Goal: Task Accomplishment & Management: Use online tool/utility

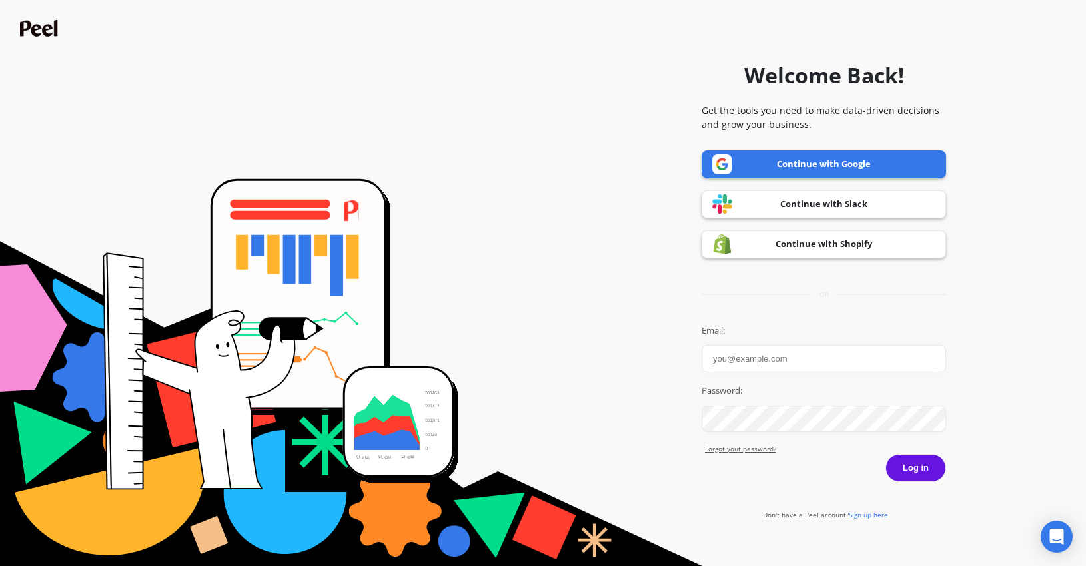
click at [823, 164] on link "Continue with Google" at bounding box center [823, 165] width 244 height 28
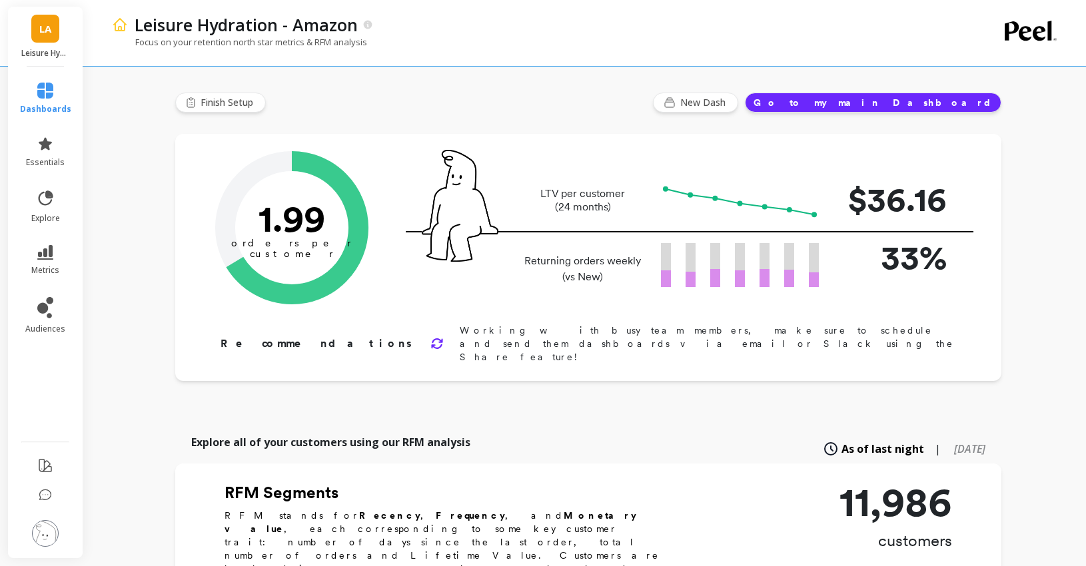
click at [919, 107] on button "Go to my main Dashboard" at bounding box center [873, 103] width 256 height 20
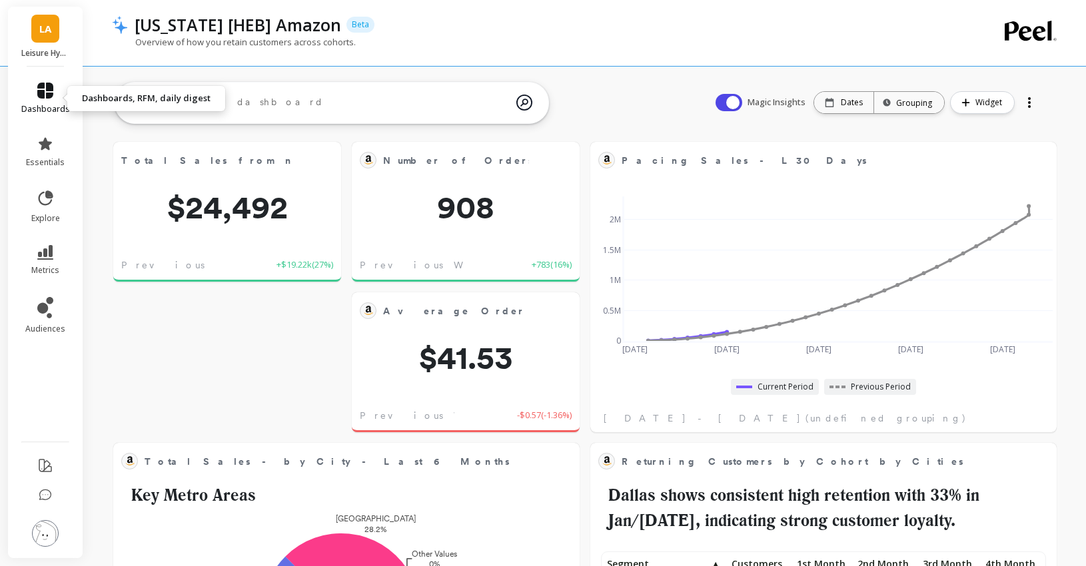
scroll to position [366, 438]
click at [51, 97] on icon at bounding box center [45, 91] width 16 height 16
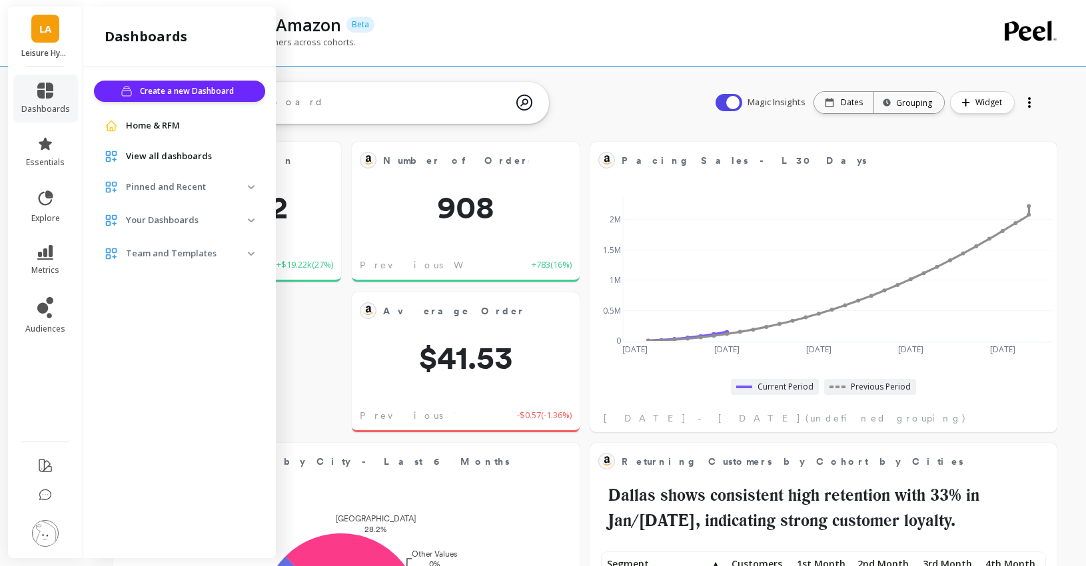
click at [168, 159] on span "View all dashboards" at bounding box center [169, 156] width 86 height 13
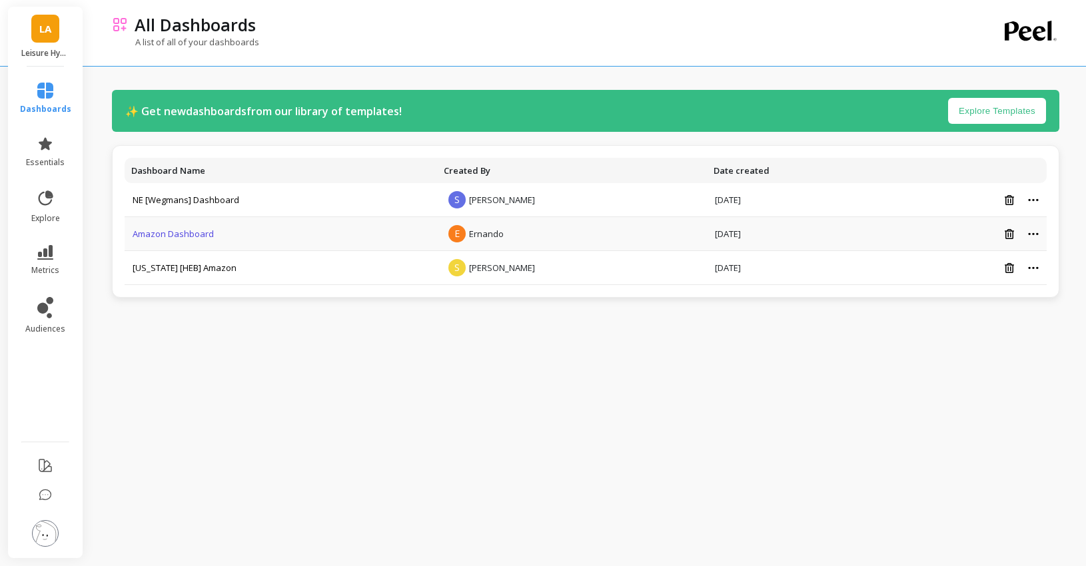
click at [206, 234] on link "Amazon Dashboard" at bounding box center [173, 234] width 81 height 12
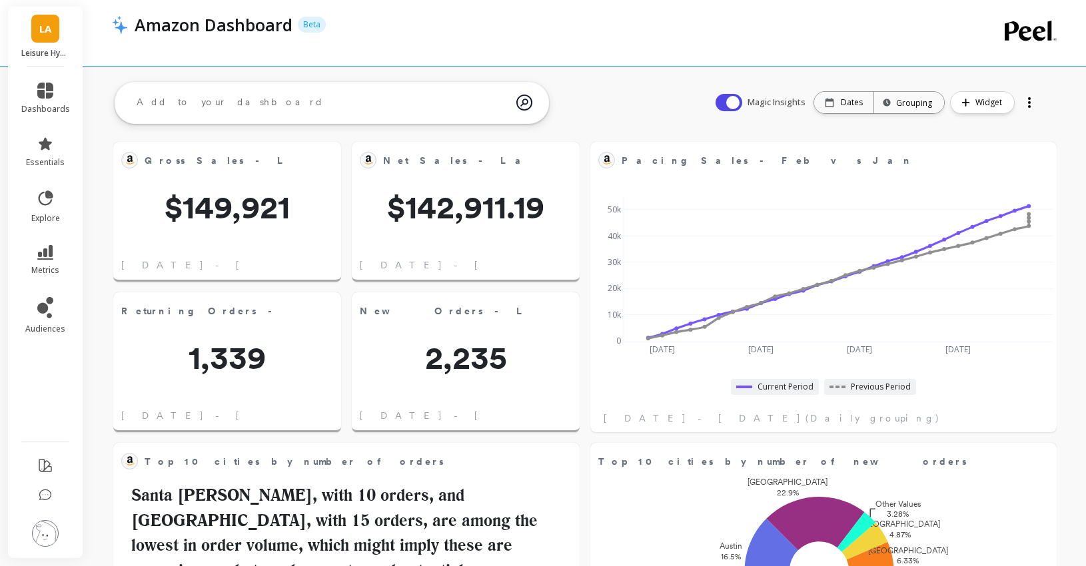
click at [210, 101] on textarea at bounding box center [321, 103] width 390 height 36
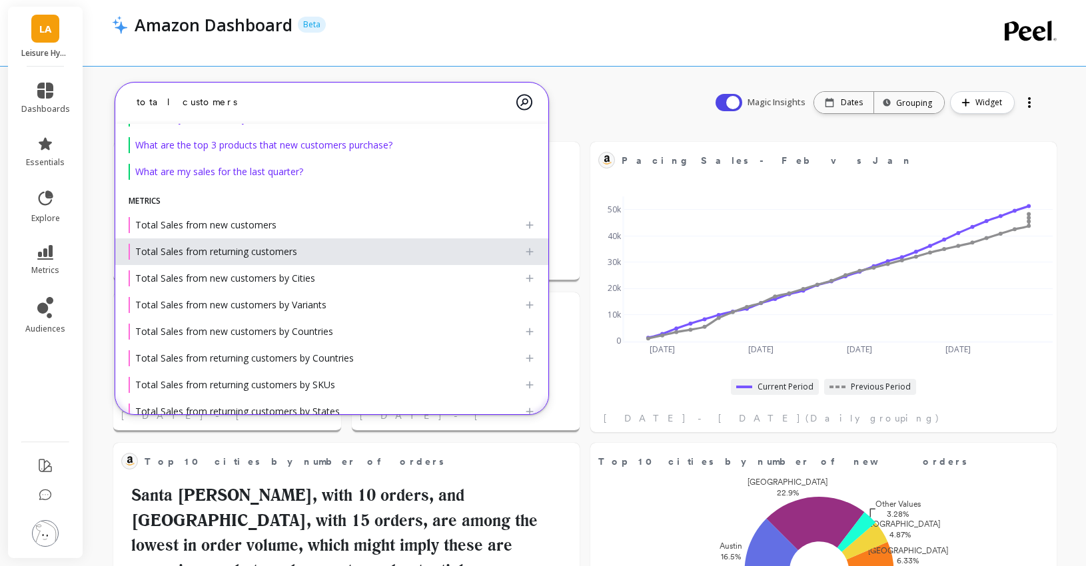
type textarea "total customers"
click at [256, 246] on span "Total Sales from returning customers" at bounding box center [216, 251] width 162 height 13
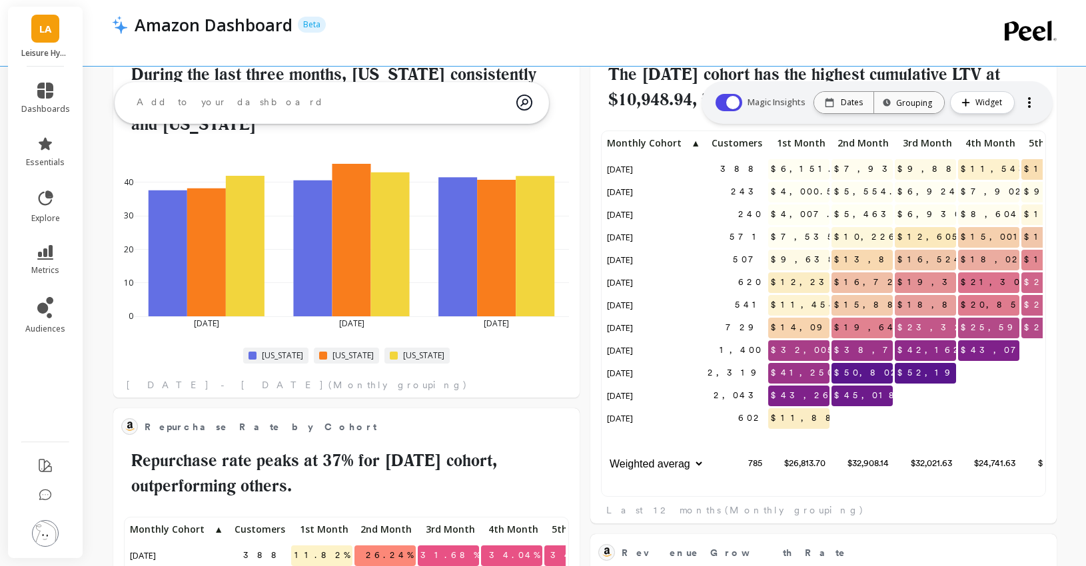
click at [198, 102] on textarea at bounding box center [321, 103] width 390 height 36
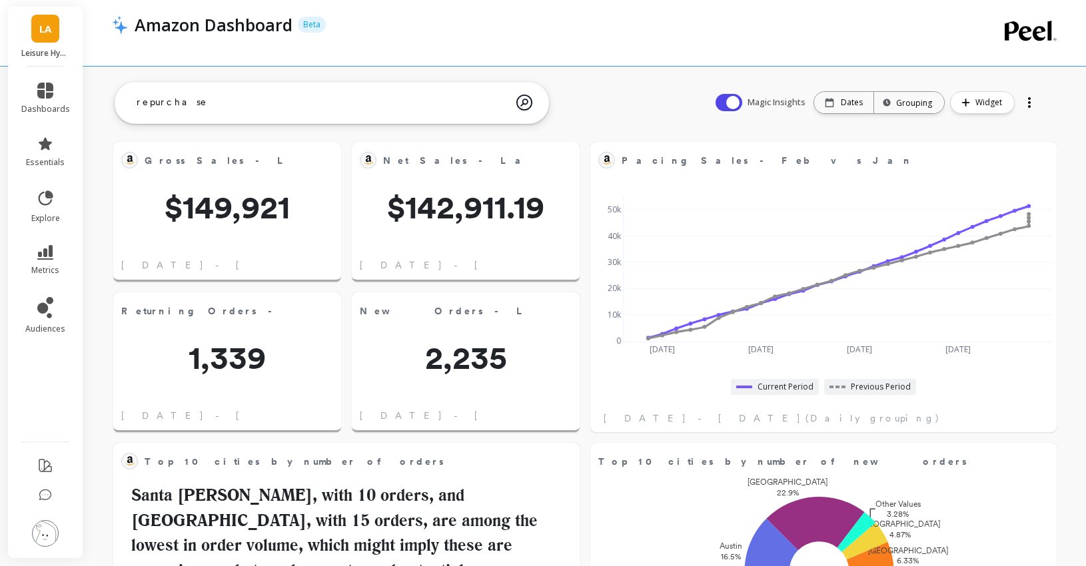
click at [423, 103] on textarea "repurchase" at bounding box center [321, 103] width 390 height 36
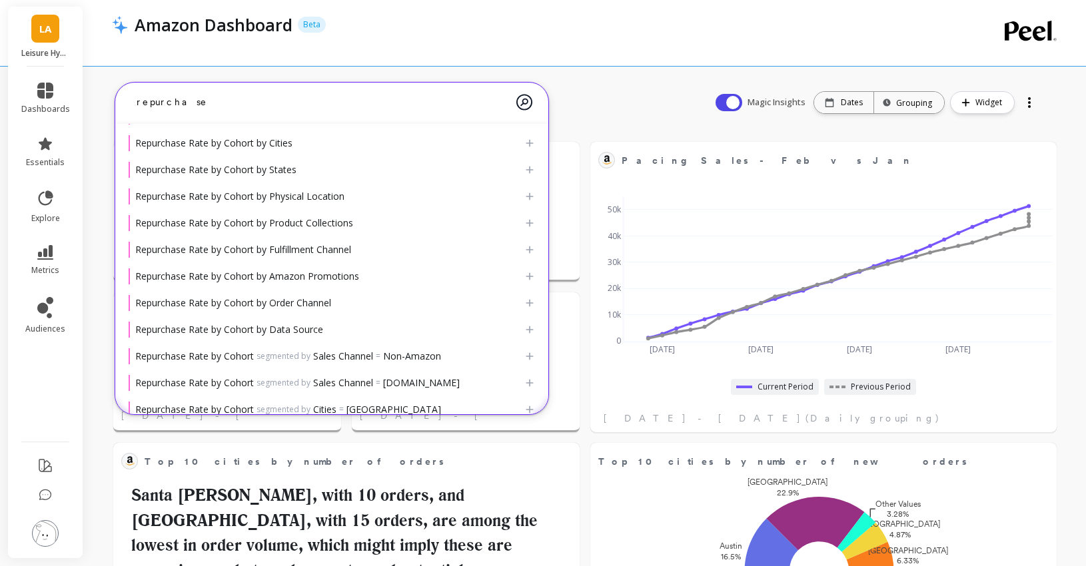
click at [423, 103] on textarea "repurchase" at bounding box center [321, 102] width 390 height 35
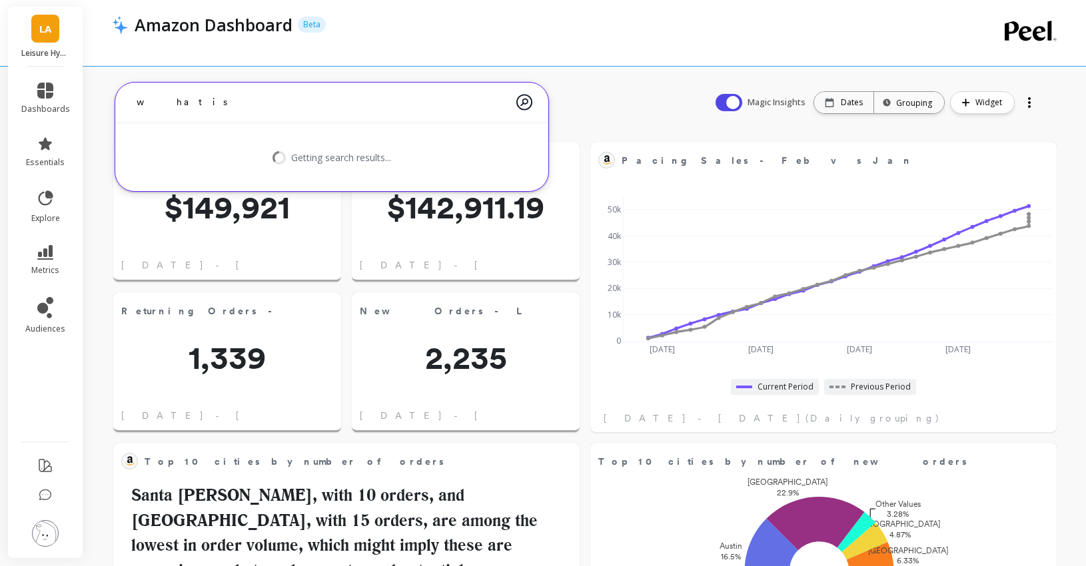
type textarea "what"
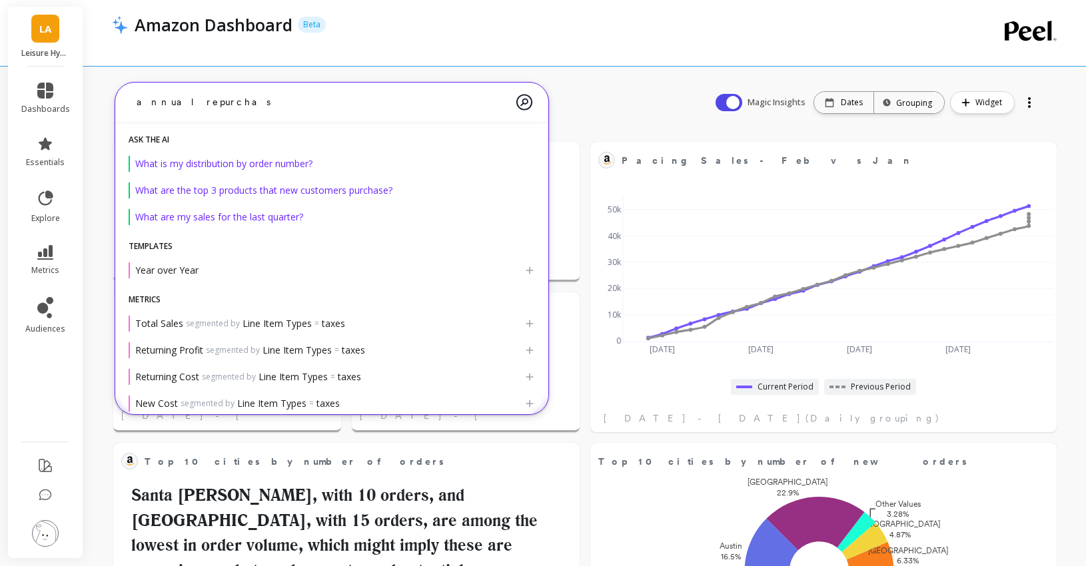
type textarea "annual repurchas"
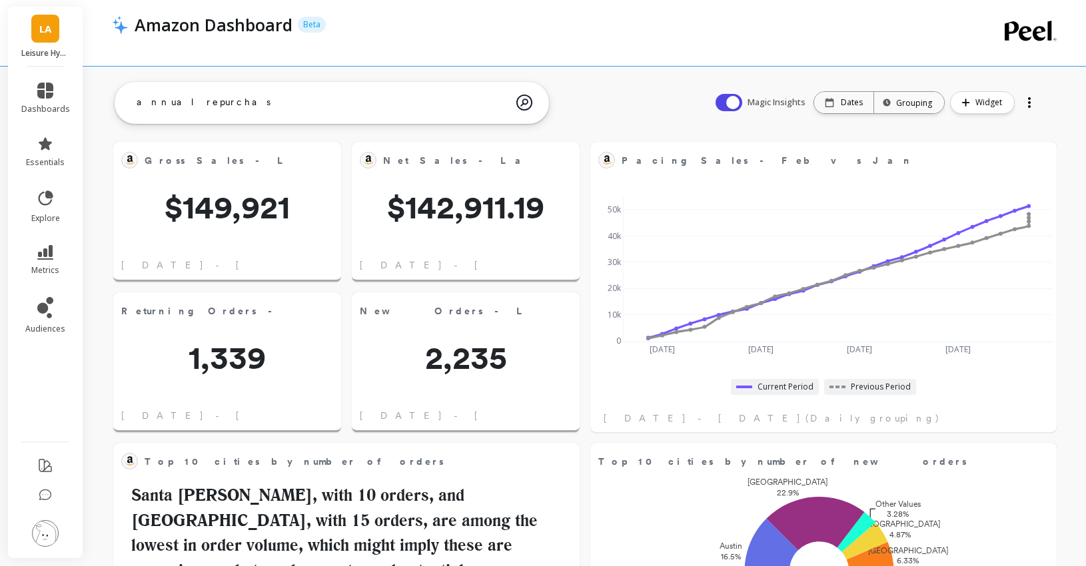
click at [238, 101] on textarea "annual repurchas" at bounding box center [321, 103] width 390 height 36
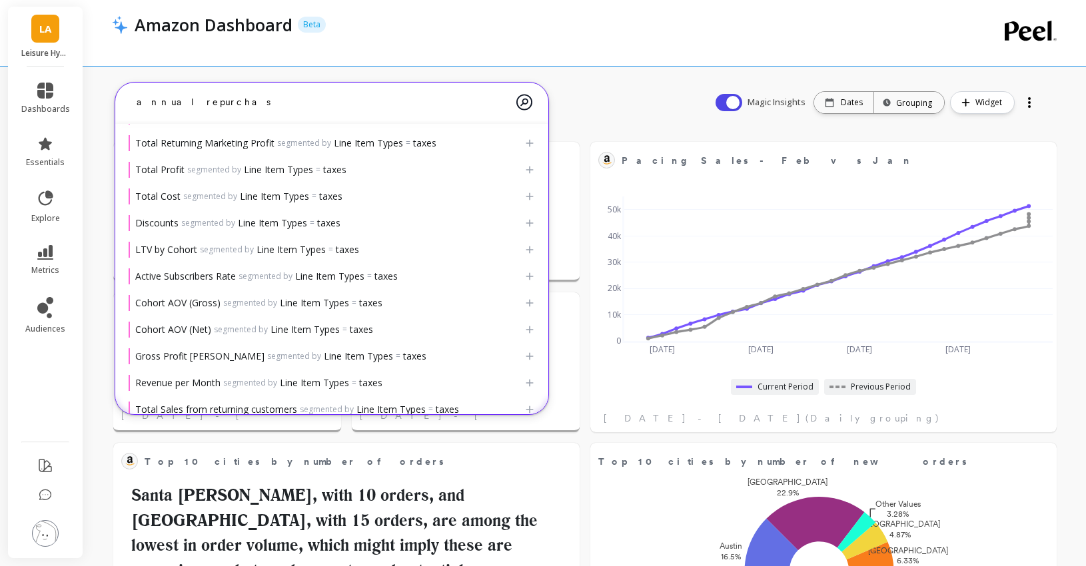
scroll to position [416, 0]
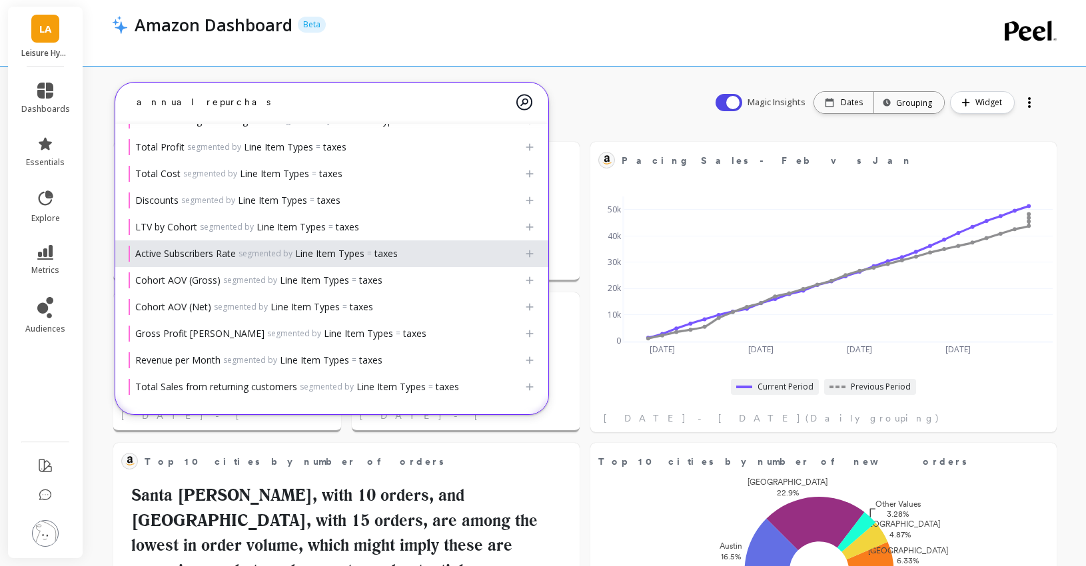
click at [245, 259] on span "Active Subscribers Rate segmented by Line Item Types = taxes" at bounding box center [266, 253] width 262 height 13
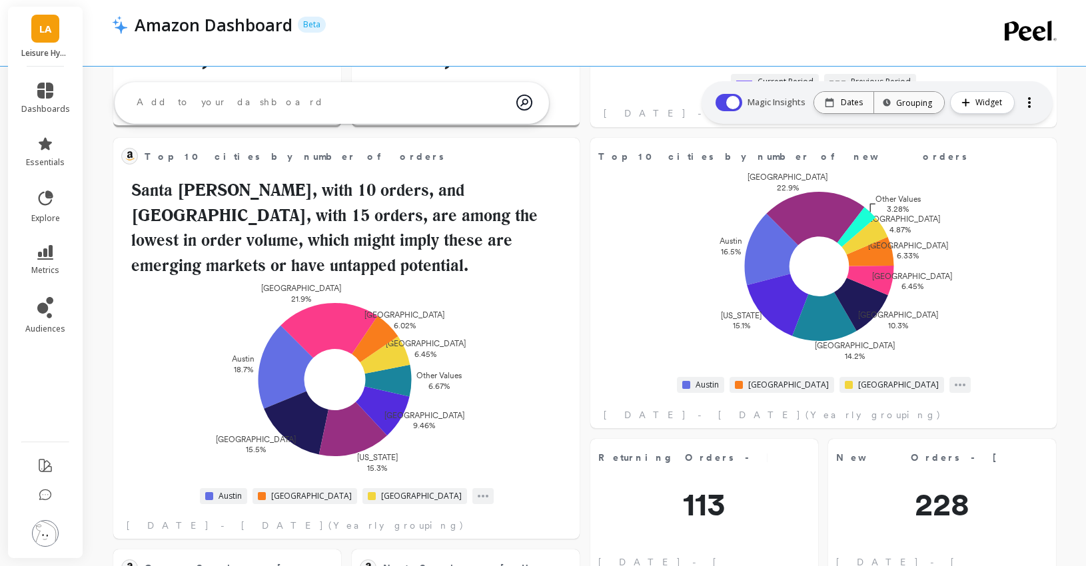
scroll to position [0, 0]
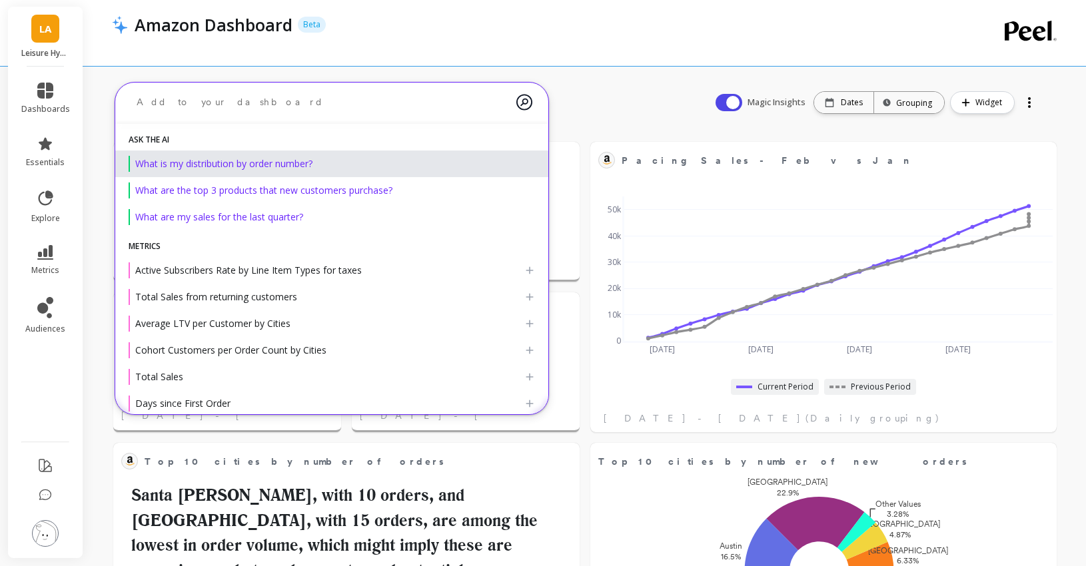
click at [241, 95] on textarea at bounding box center [321, 102] width 390 height 35
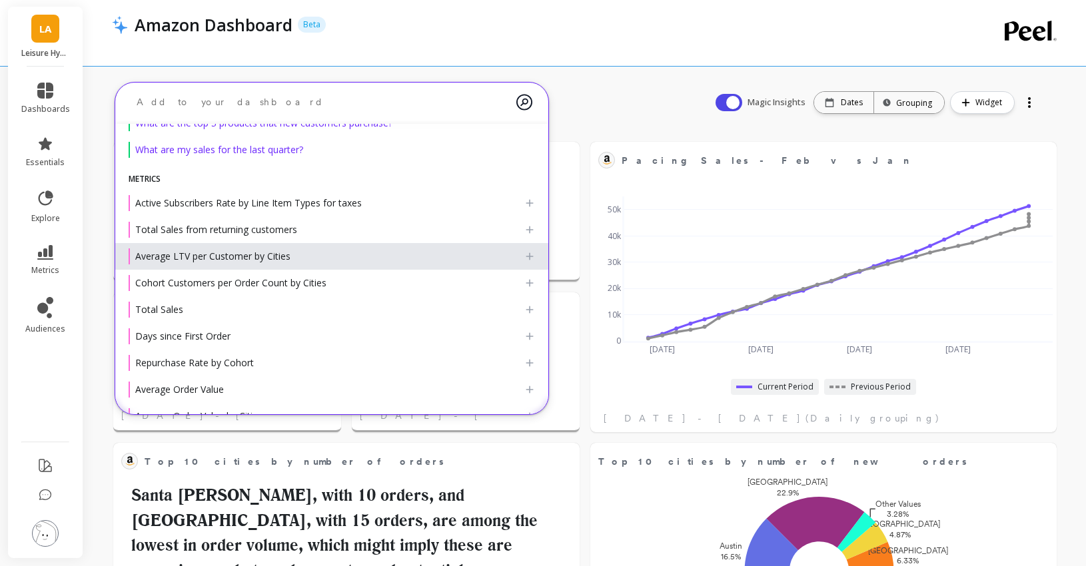
scroll to position [69, 0]
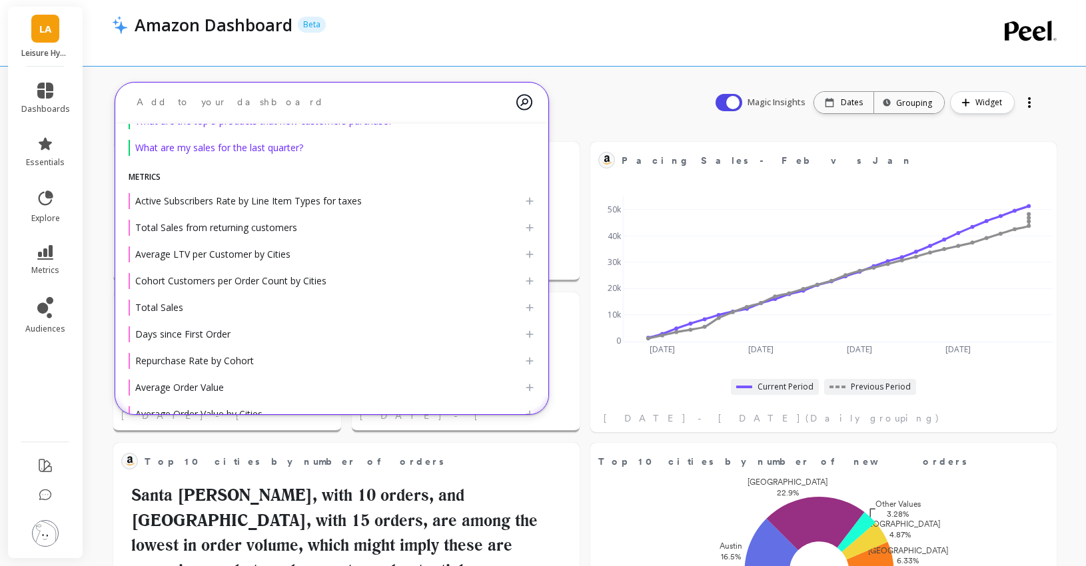
click at [444, 55] on div "Amazon Dashboard Beta" at bounding box center [531, 33] width 838 height 66
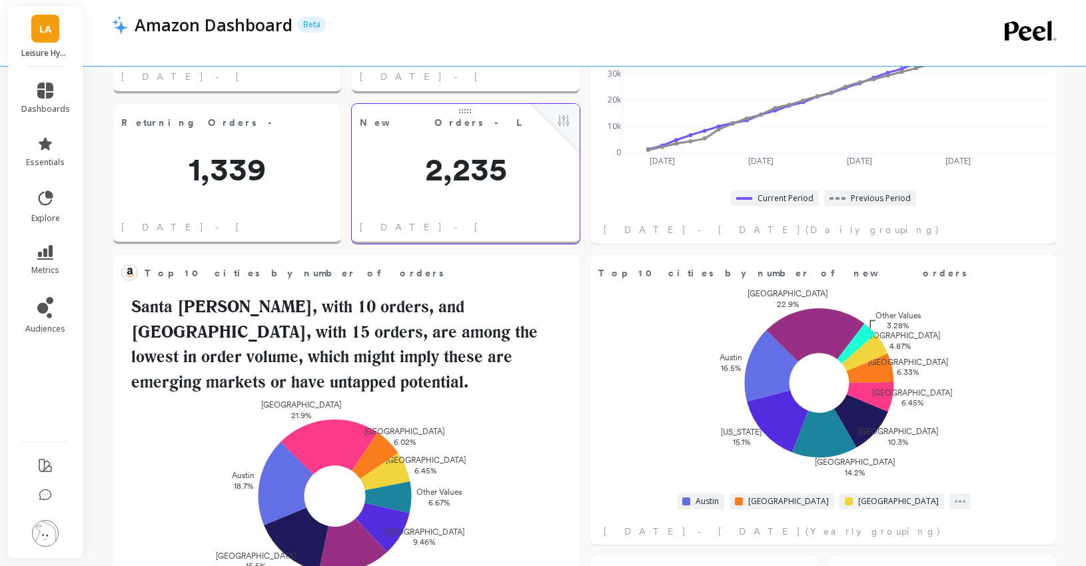
scroll to position [0, 0]
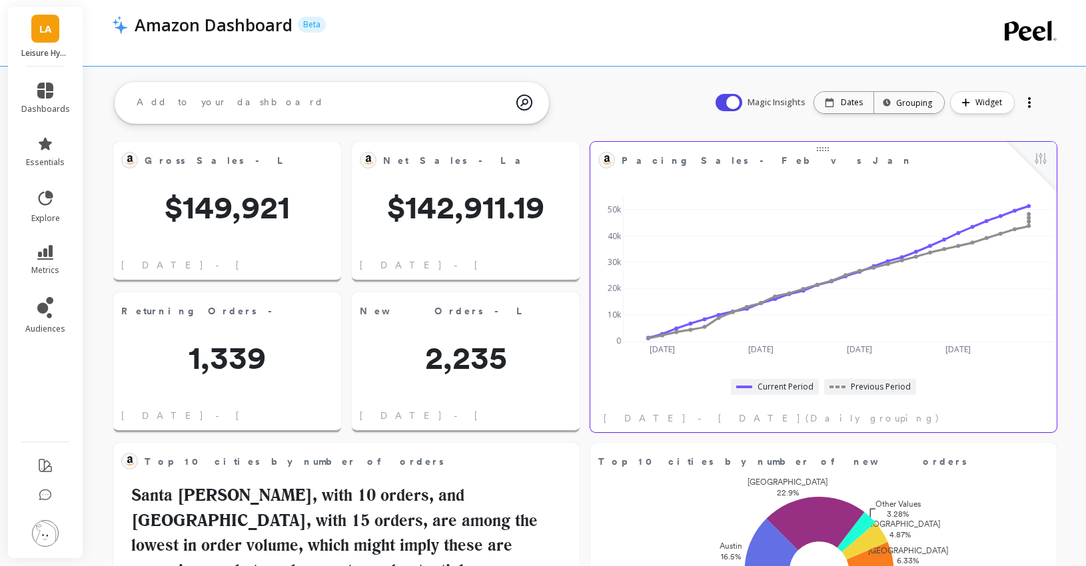
click at [1043, 148] on div at bounding box center [1031, 166] width 49 height 49
click at [1043, 158] on button at bounding box center [1040, 160] width 16 height 19
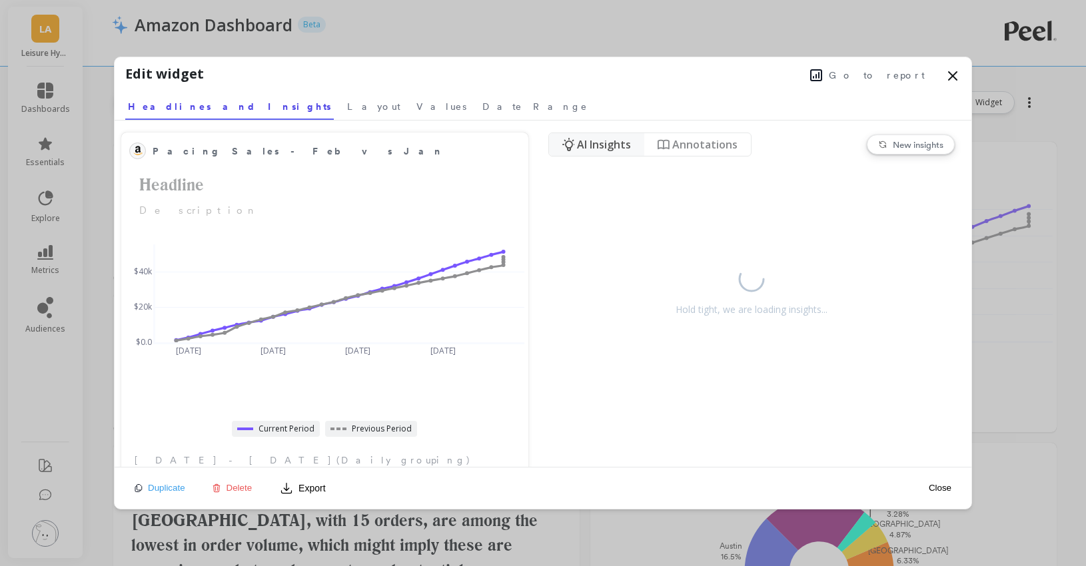
click at [822, 79] on icon at bounding box center [816, 75] width 12 height 12
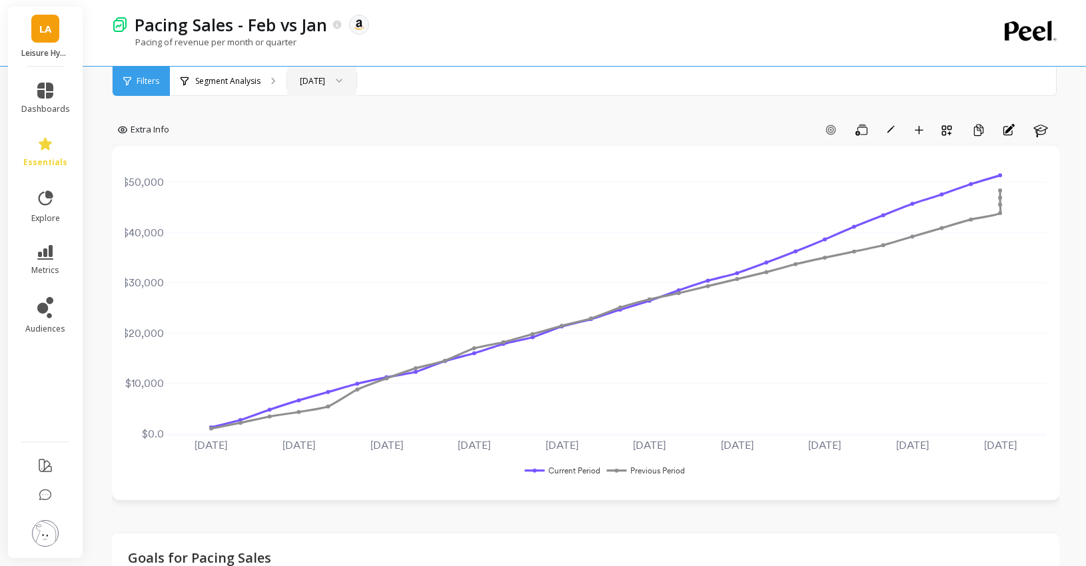
click at [342, 82] on icon at bounding box center [339, 81] width 7 height 5
click at [321, 147] on div "Sep 2025" at bounding box center [320, 149] width 49 height 13
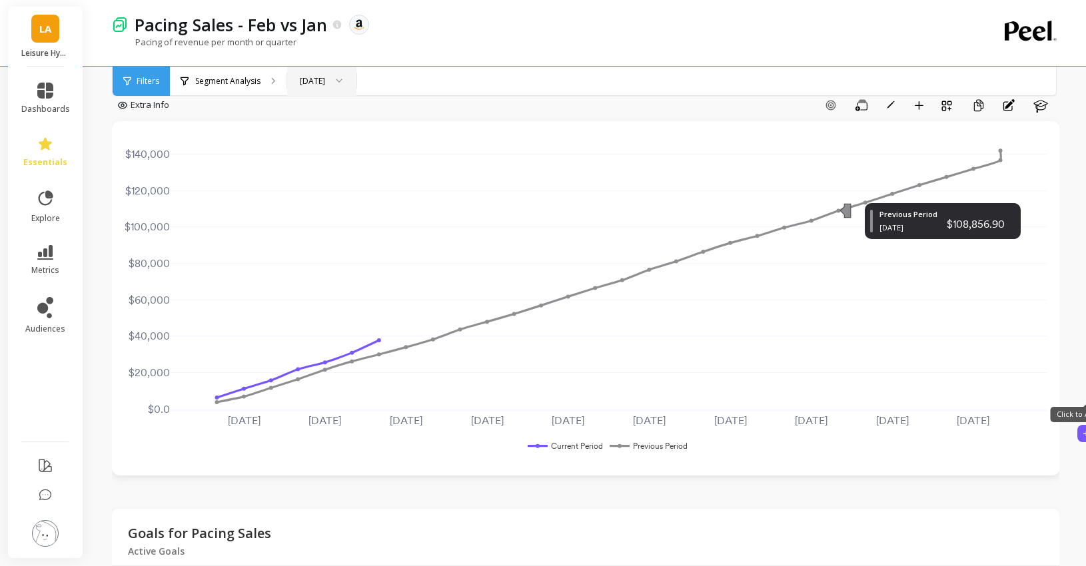
scroll to position [0, 0]
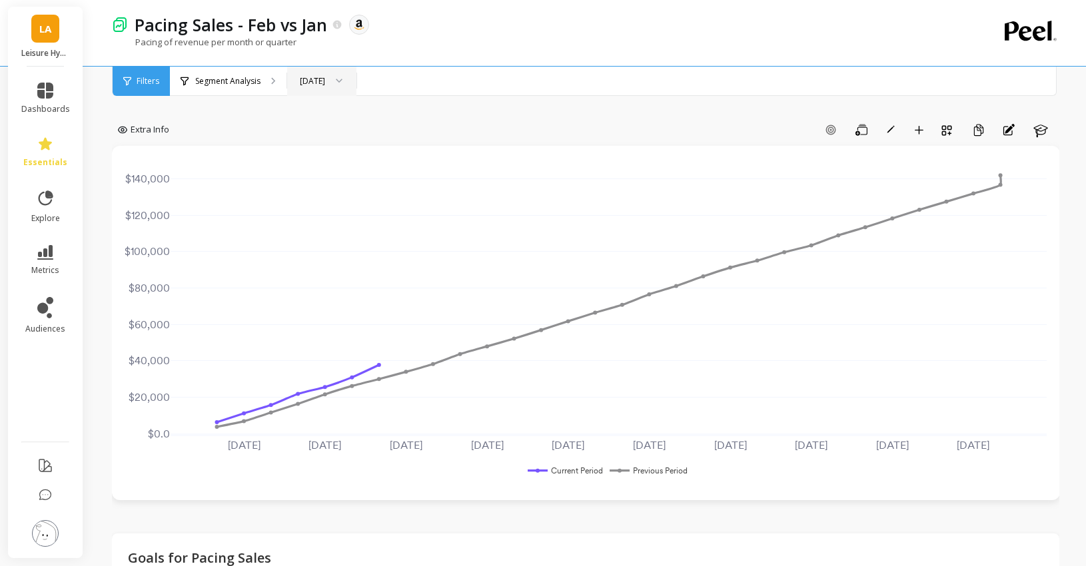
click at [313, 76] on div "Sep 2025" at bounding box center [312, 81] width 25 height 13
click at [559, 127] on div "Add Goal Save Rename Add to Dashboard Create a Copy Annotations Learn" at bounding box center [617, 129] width 884 height 21
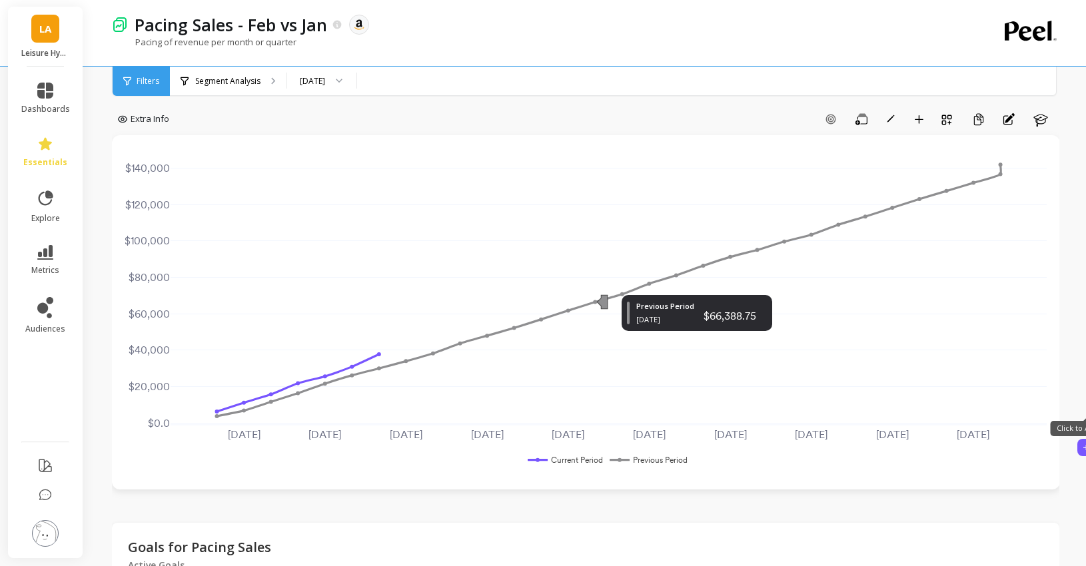
scroll to position [11, 0]
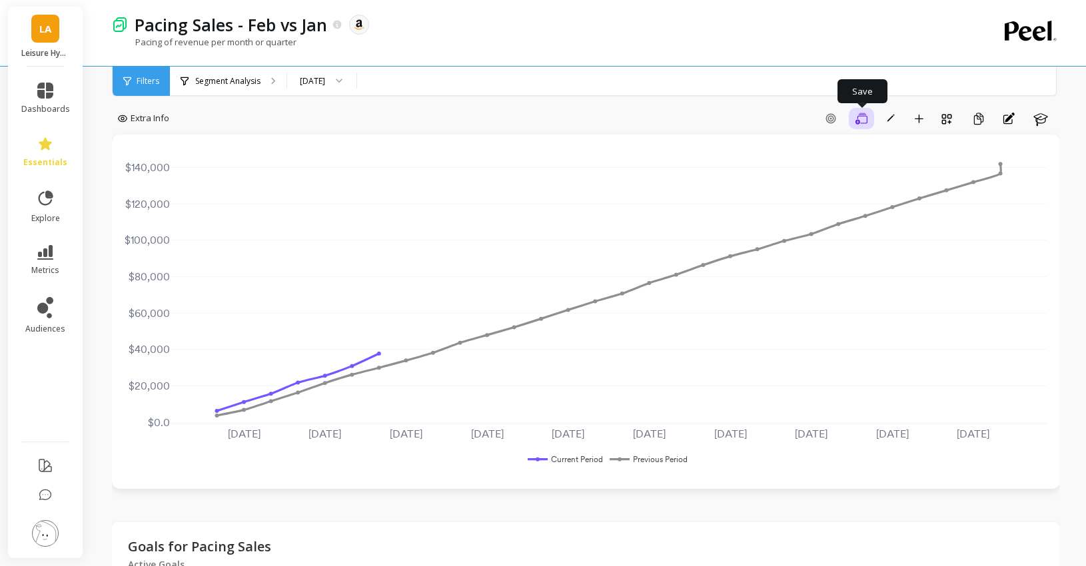
click at [857, 121] on icon "button" at bounding box center [861, 119] width 12 height 13
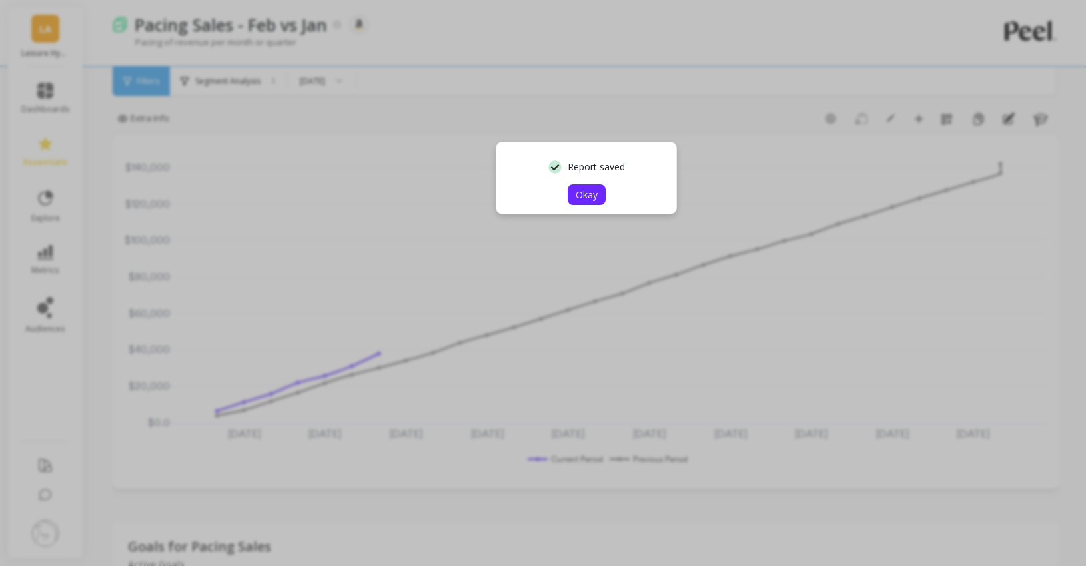
click at [593, 197] on span "Okay" at bounding box center [586, 194] width 22 height 13
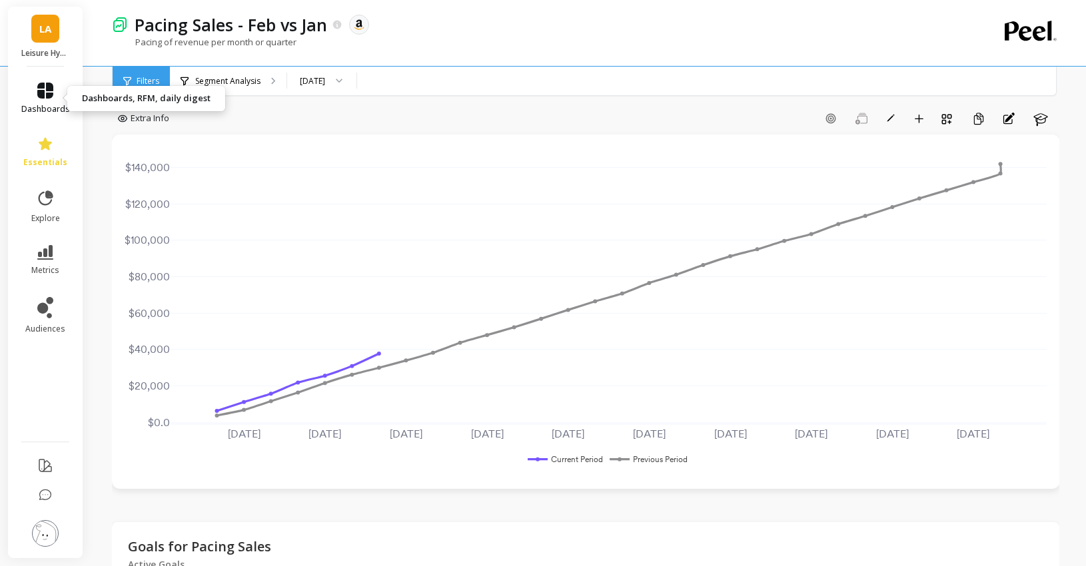
click at [47, 100] on link "dashboards" at bounding box center [45, 99] width 49 height 32
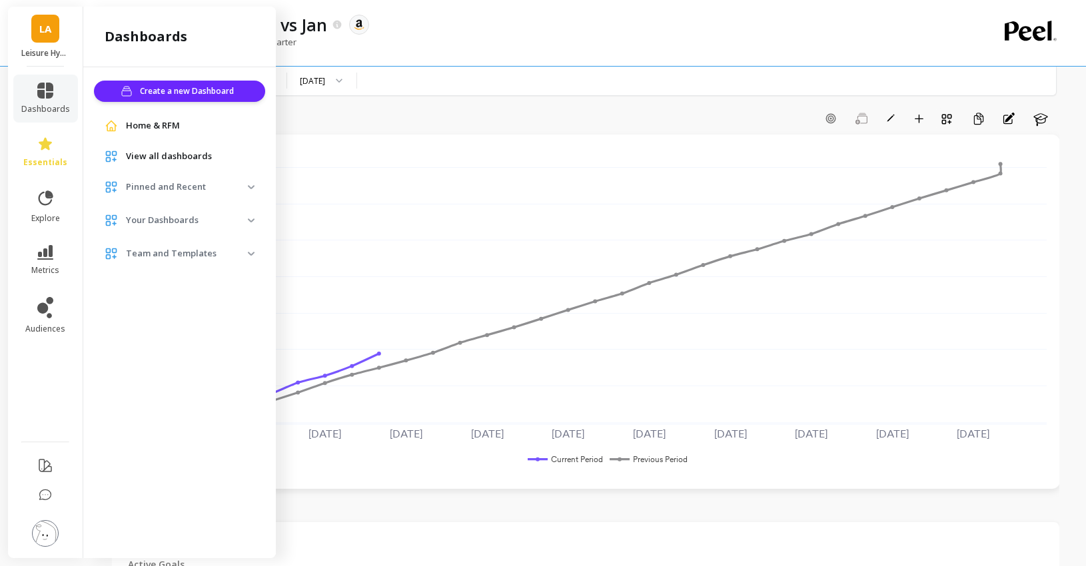
click at [177, 166] on div "View all dashboards" at bounding box center [179, 157] width 171 height 24
click at [175, 158] on span "View all dashboards" at bounding box center [169, 156] width 86 height 13
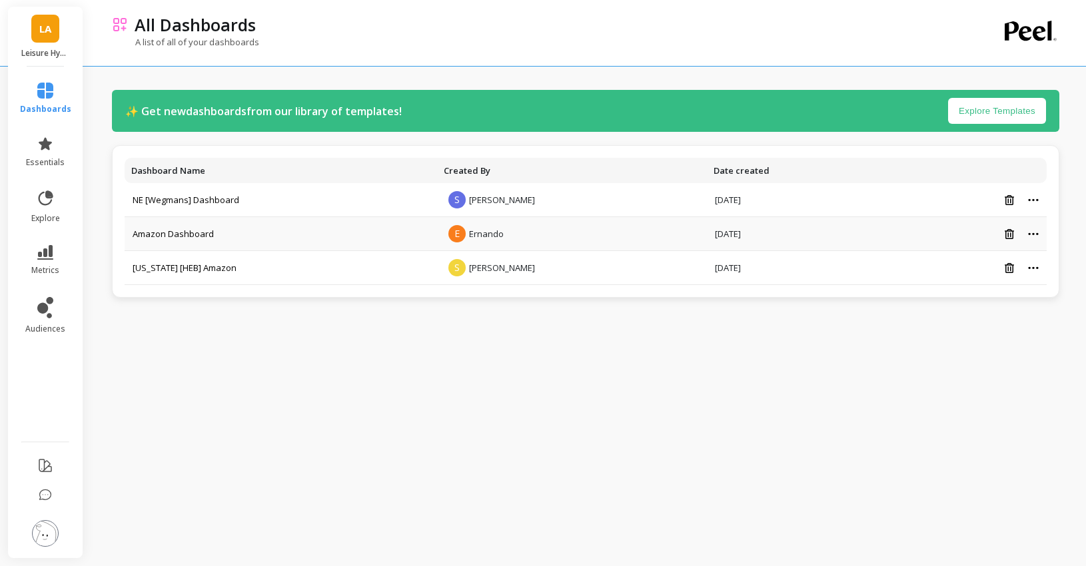
click at [234, 233] on td "Amazon Dashboard" at bounding box center [281, 234] width 312 height 34
click at [174, 230] on link "Amazon Dashboard" at bounding box center [173, 234] width 81 height 12
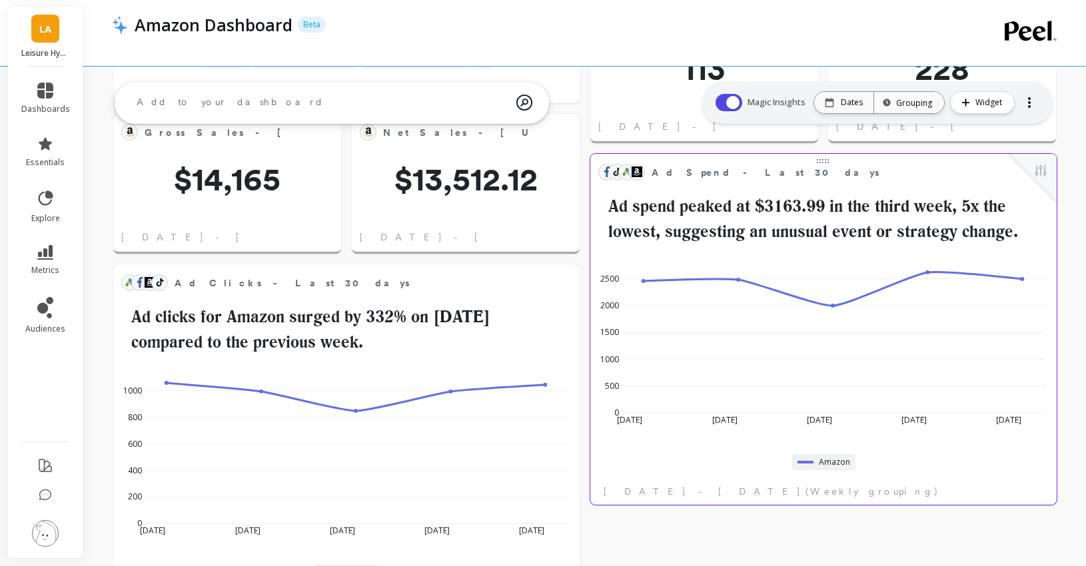
scroll to position [733, 0]
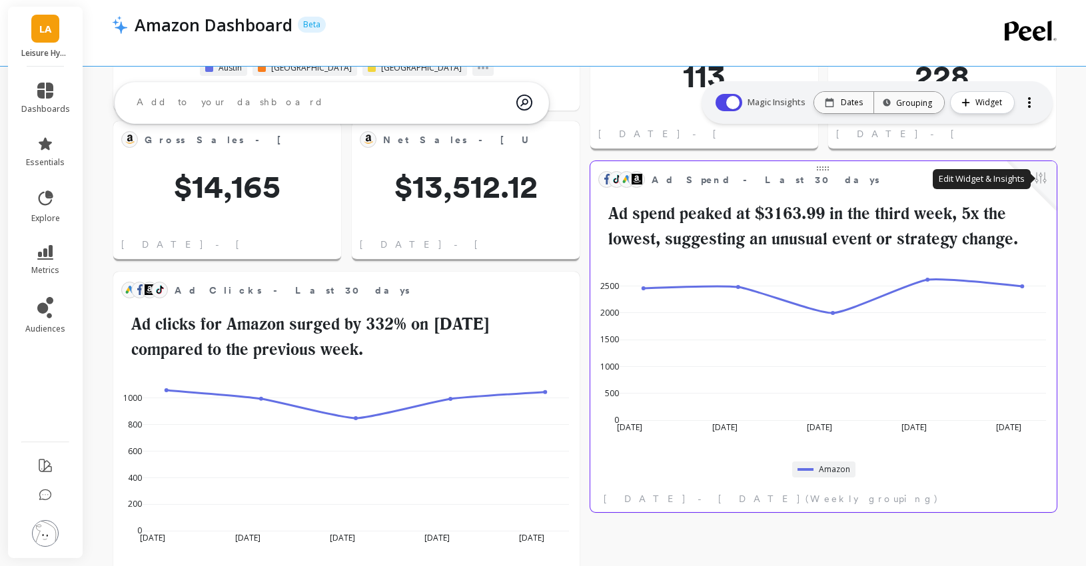
click at [1038, 182] on button at bounding box center [1040, 179] width 16 height 19
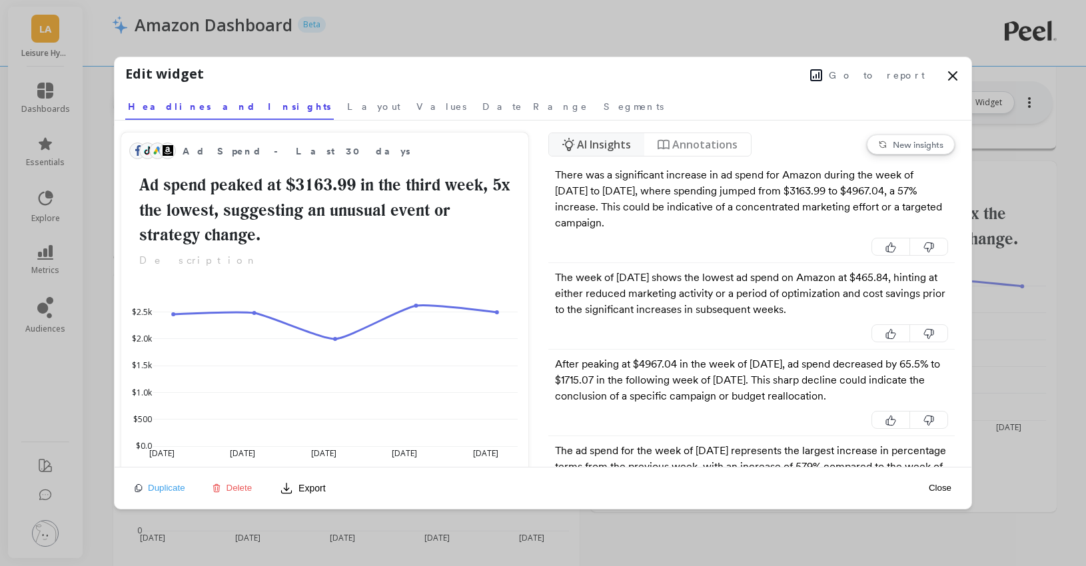
click at [821, 75] on icon at bounding box center [816, 75] width 11 height 11
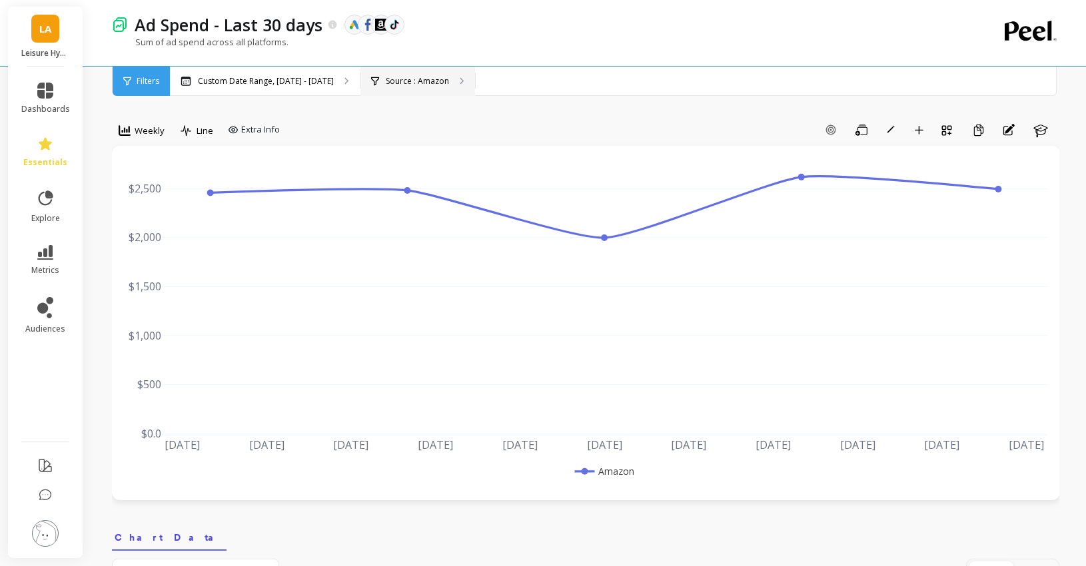
click at [423, 80] on p "Source : Amazon" at bounding box center [417, 81] width 63 height 11
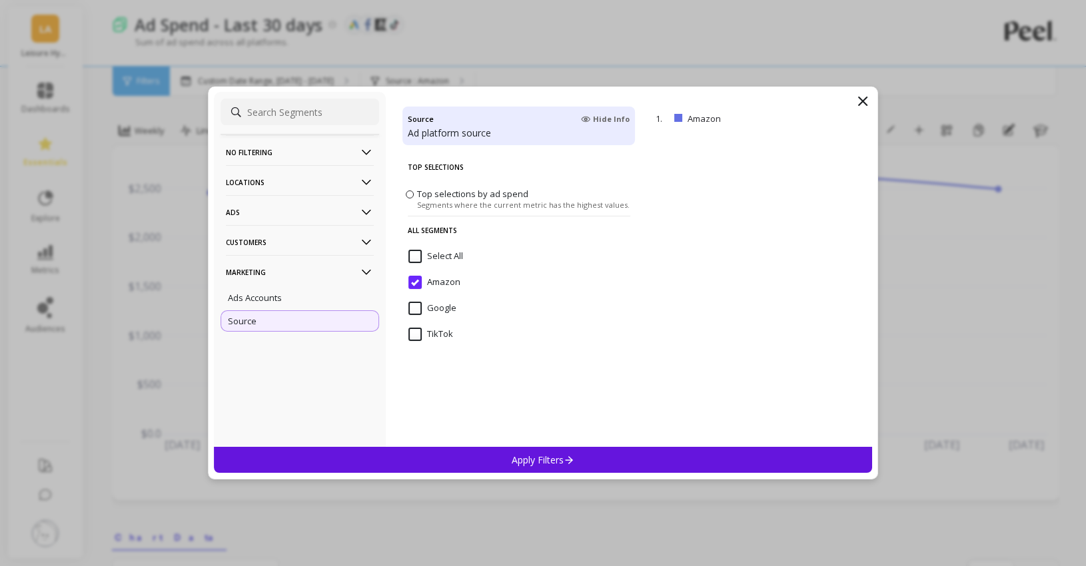
click at [417, 329] on input "TikTok" at bounding box center [430, 334] width 45 height 13
click at [414, 312] on input "Google" at bounding box center [432, 308] width 48 height 13
click at [518, 456] on p "Apply Filters" at bounding box center [543, 460] width 63 height 13
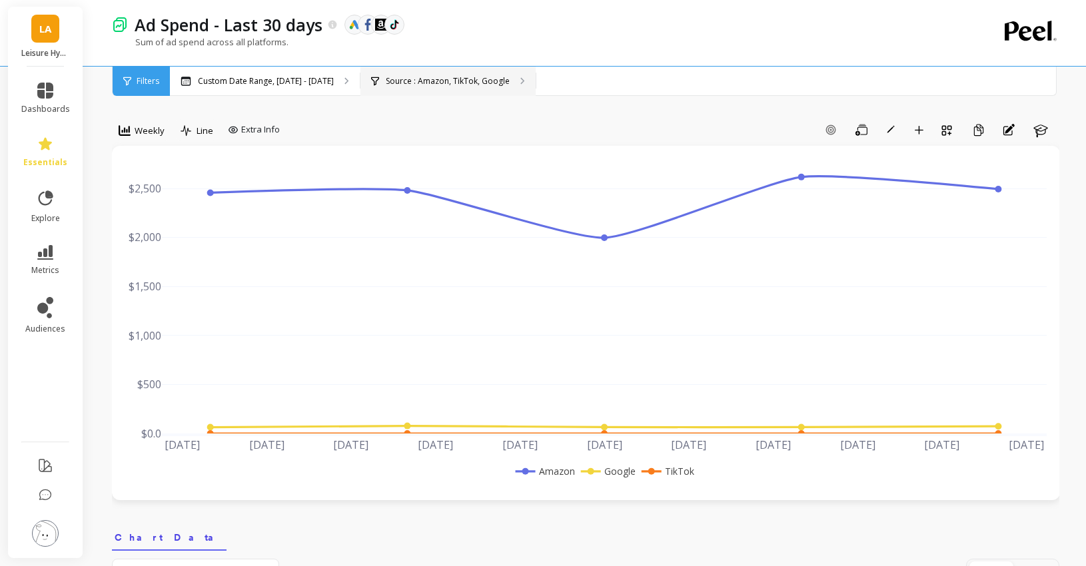
click at [410, 78] on p "Source : Amazon, TikTok, Google" at bounding box center [448, 81] width 124 height 11
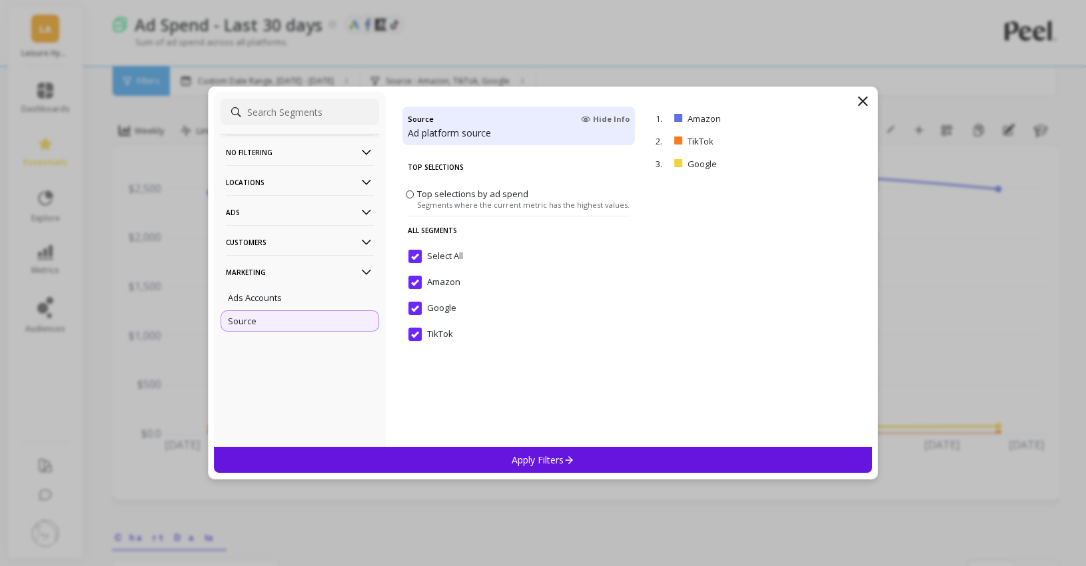
click at [539, 472] on div "Apply Filters" at bounding box center [543, 460] width 658 height 26
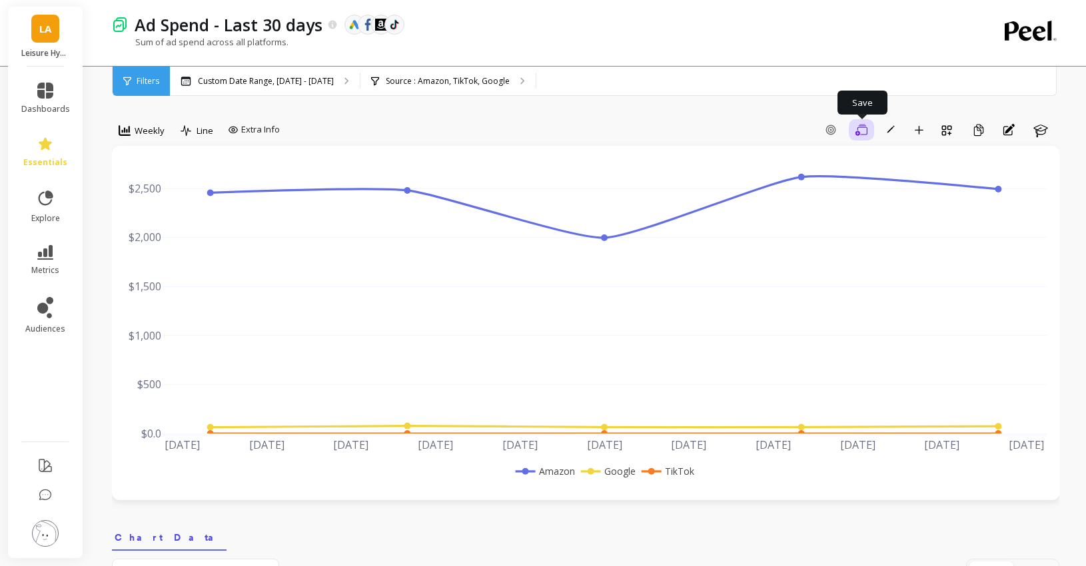
click at [859, 135] on icon "button" at bounding box center [861, 130] width 12 height 13
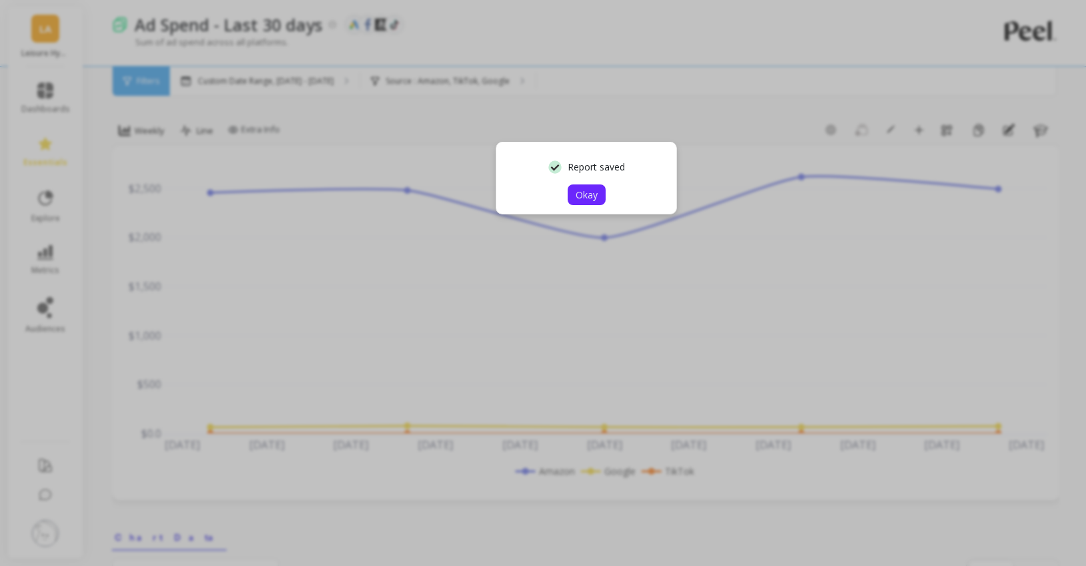
click at [592, 195] on span "Okay" at bounding box center [586, 194] width 22 height 13
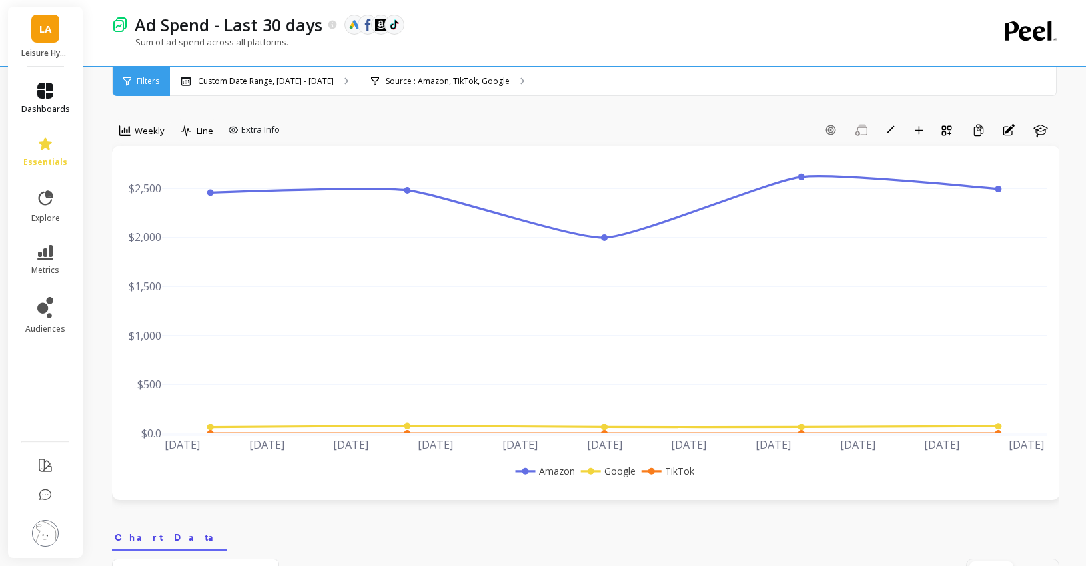
click at [46, 86] on icon at bounding box center [45, 91] width 16 height 16
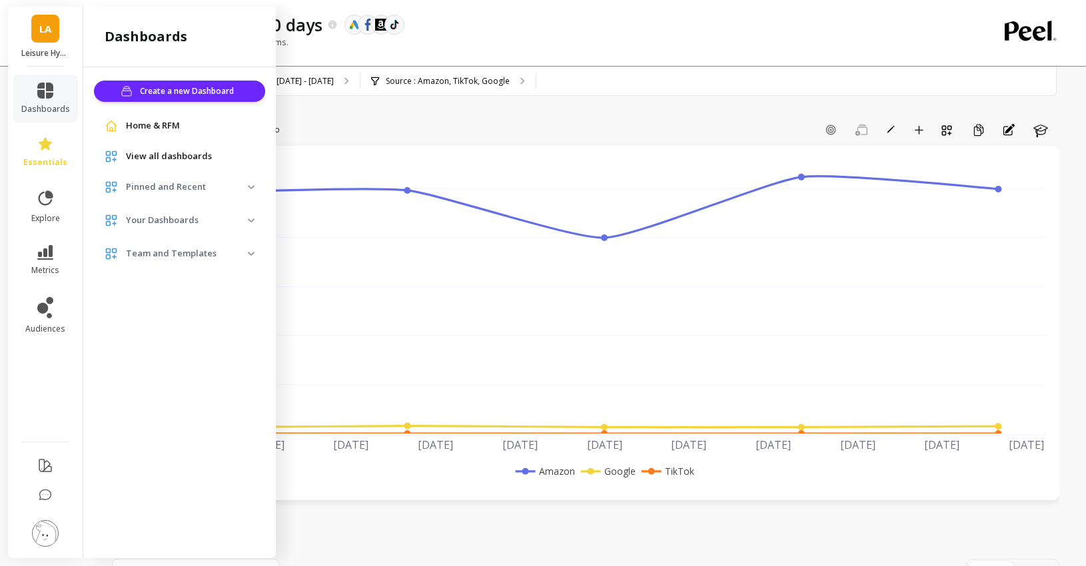
click at [47, 32] on span "LA" at bounding box center [45, 28] width 12 height 15
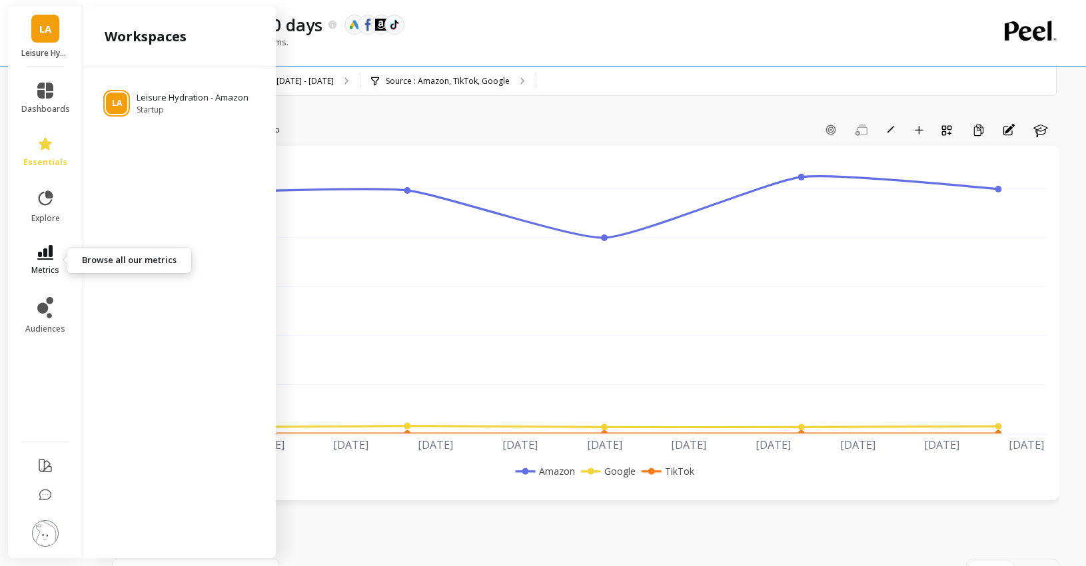
click at [48, 252] on icon at bounding box center [45, 252] width 16 height 15
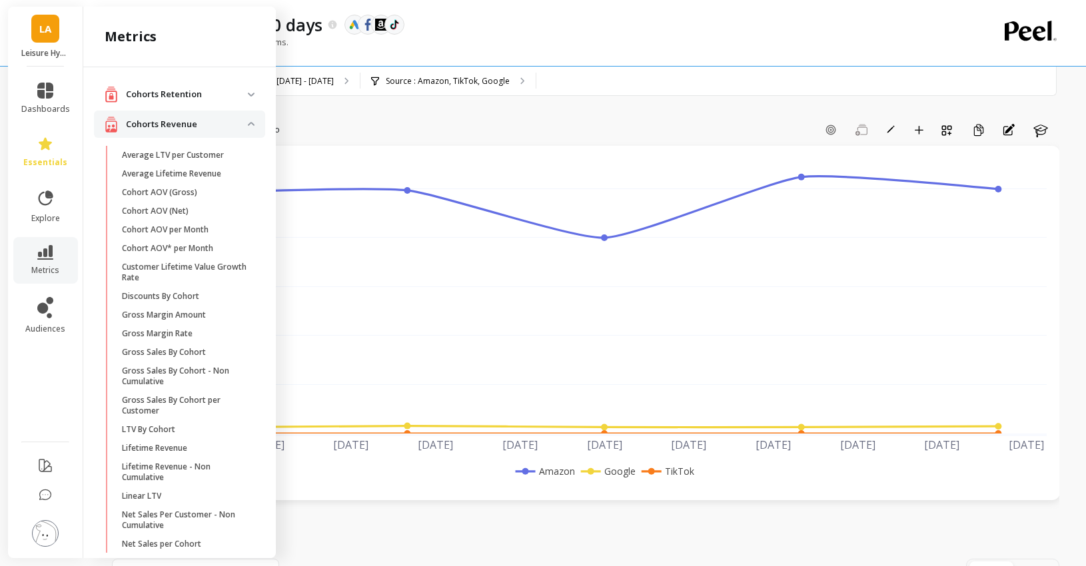
click at [50, 176] on ul "dashboards essentials explore metrics audiences" at bounding box center [45, 250] width 75 height 351
click at [43, 92] on icon at bounding box center [45, 91] width 16 height 16
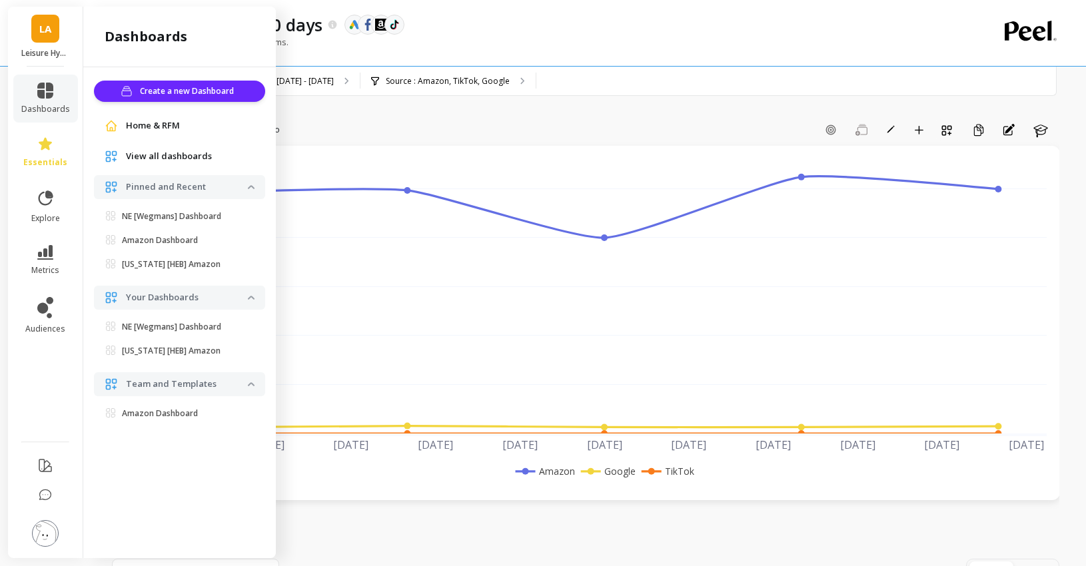
click at [45, 41] on link "LA" at bounding box center [45, 29] width 28 height 28
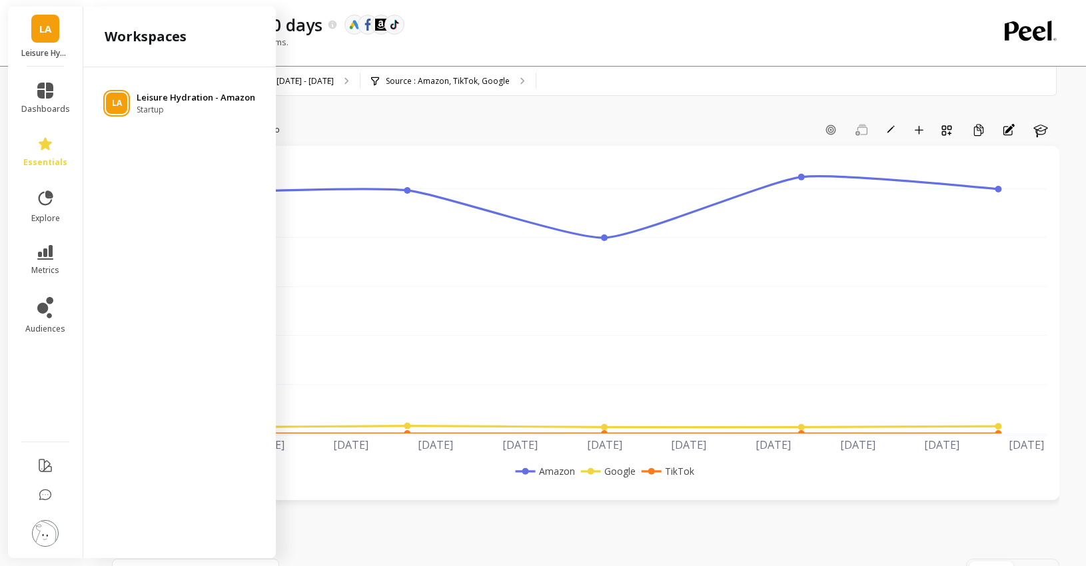
click at [142, 105] on span "Startup" at bounding box center [196, 110] width 119 height 11
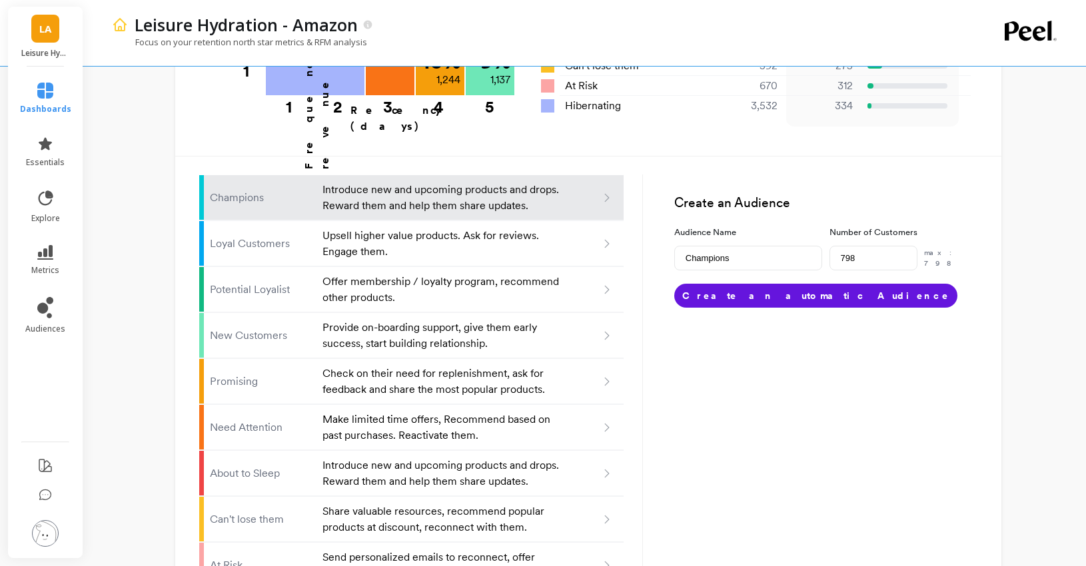
scroll to position [820, 0]
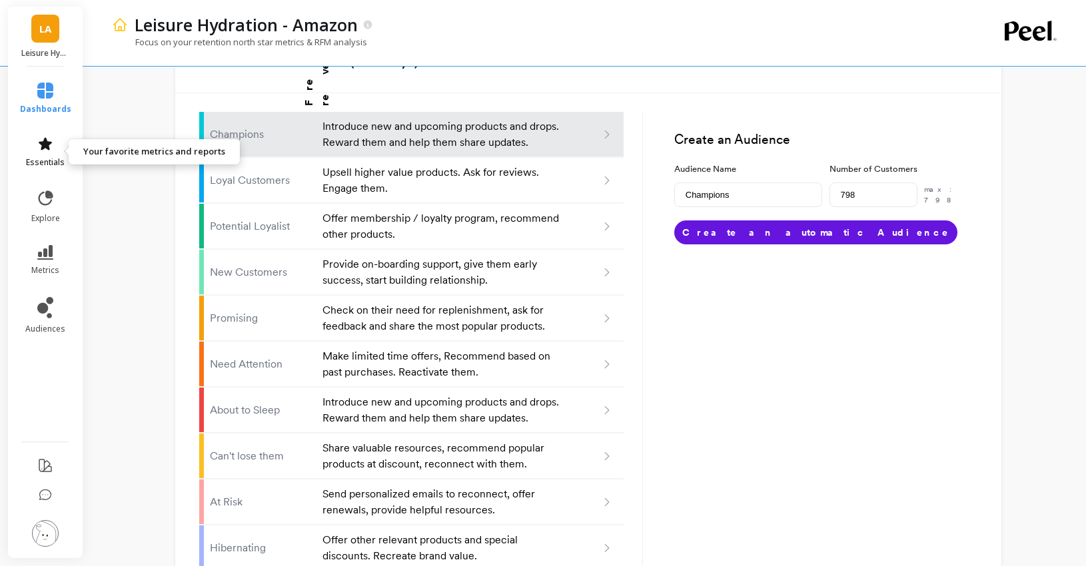
click at [41, 143] on icon at bounding box center [45, 143] width 13 height 13
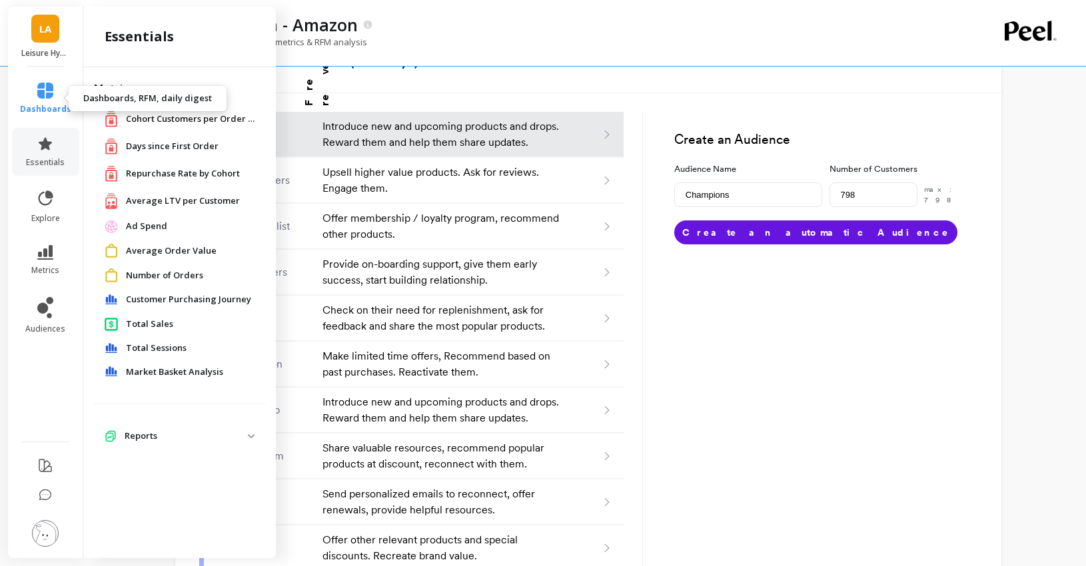
click at [48, 95] on icon at bounding box center [45, 91] width 16 height 16
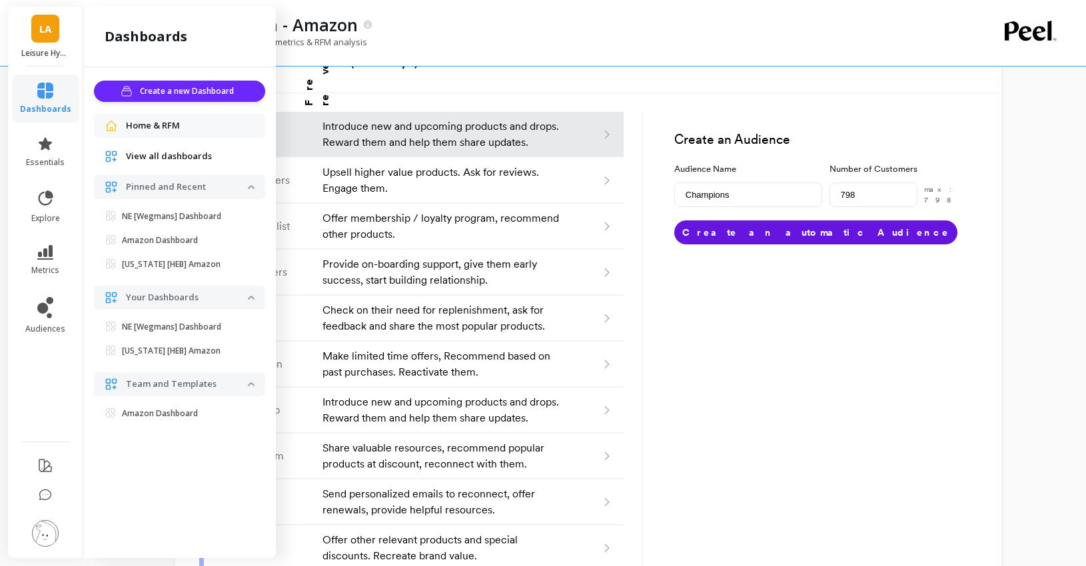
click at [49, 15] on link "LA" at bounding box center [45, 29] width 28 height 28
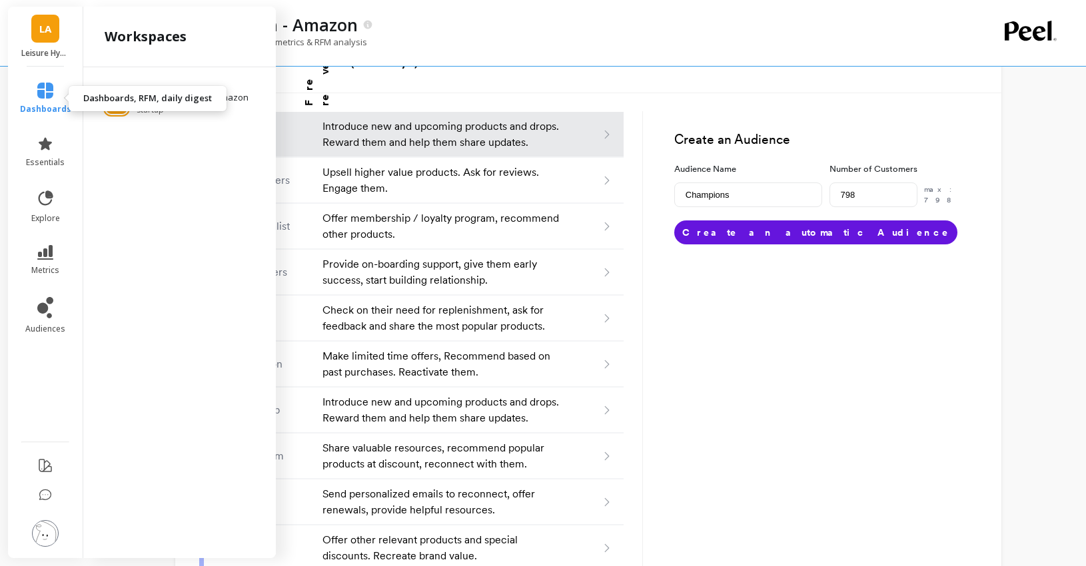
click at [47, 89] on icon at bounding box center [45, 91] width 16 height 16
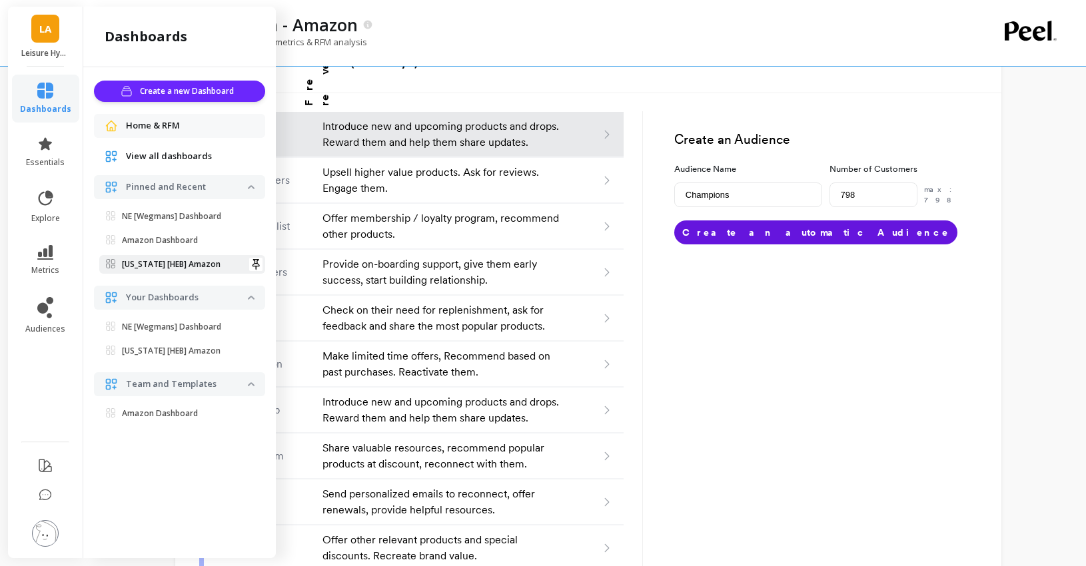
click at [175, 266] on p "[US_STATE] [HEB] Amazon" at bounding box center [171, 264] width 99 height 11
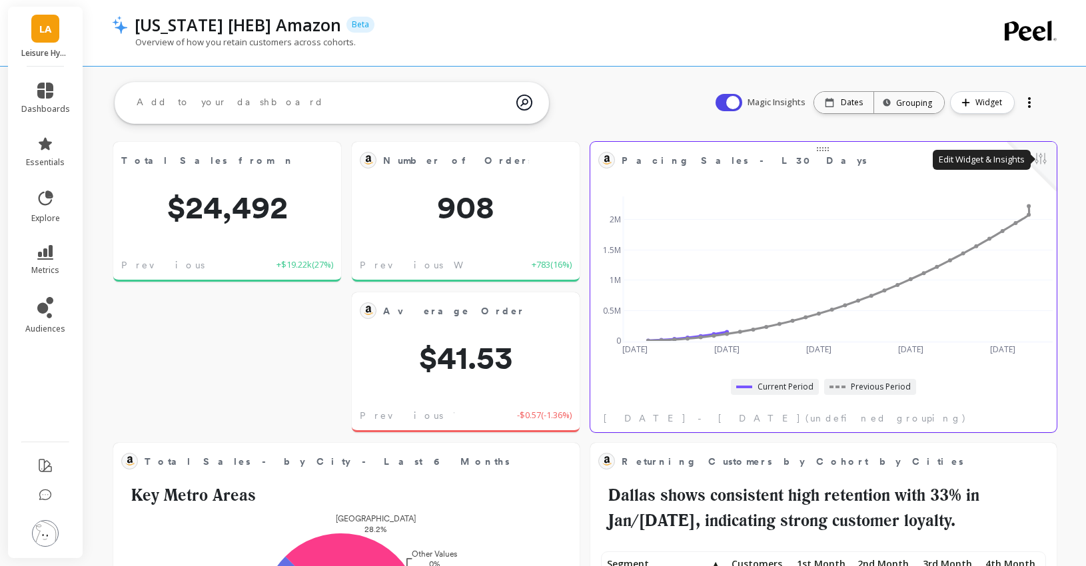
click at [1039, 157] on button at bounding box center [1040, 160] width 16 height 19
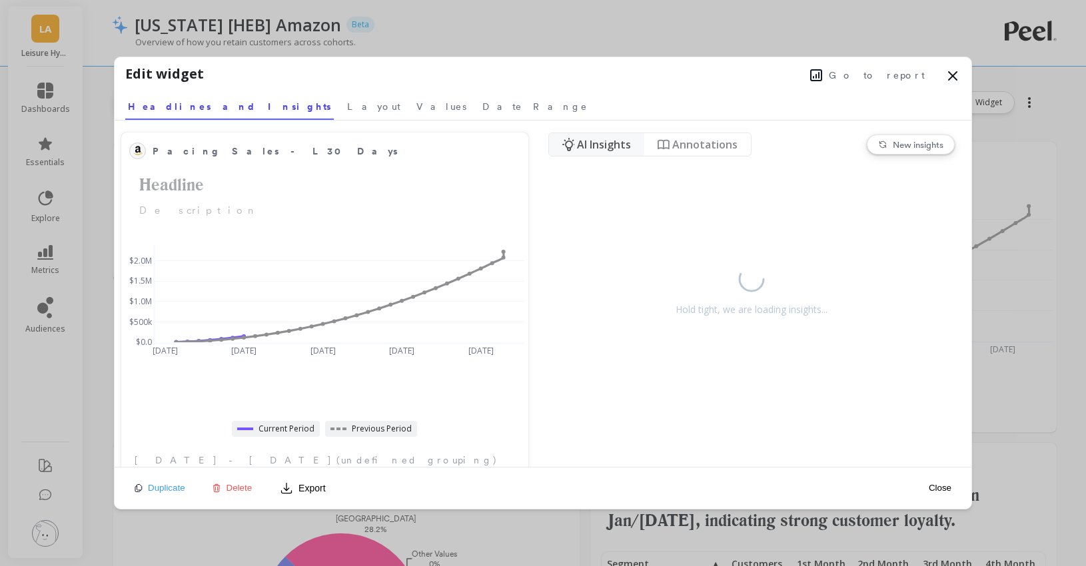
click at [821, 80] on icon at bounding box center [816, 75] width 11 height 11
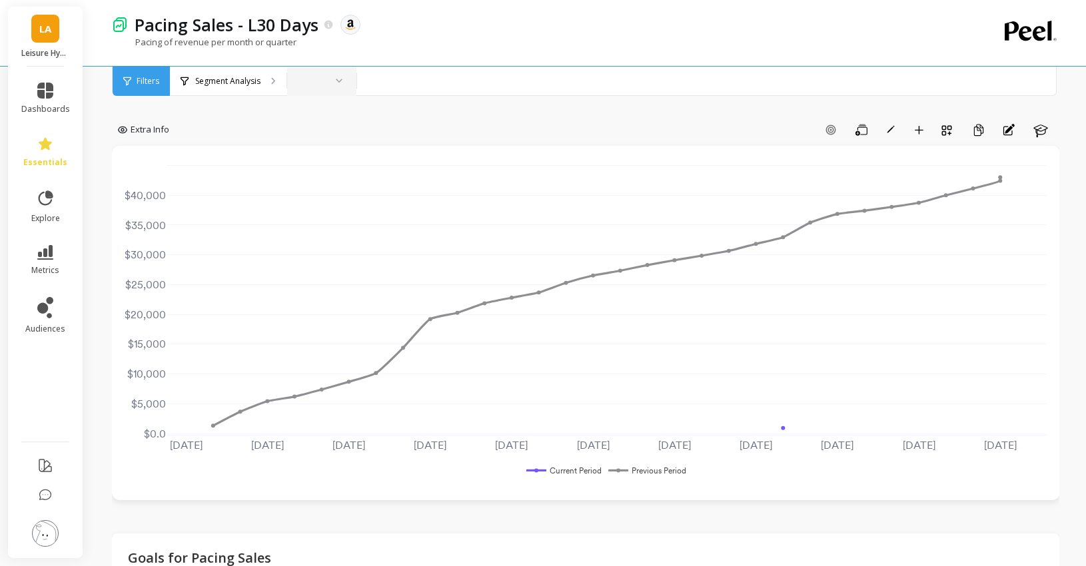
click at [329, 83] on div at bounding box center [334, 81] width 16 height 28
click at [314, 150] on div "Q3 2025" at bounding box center [320, 149] width 49 height 13
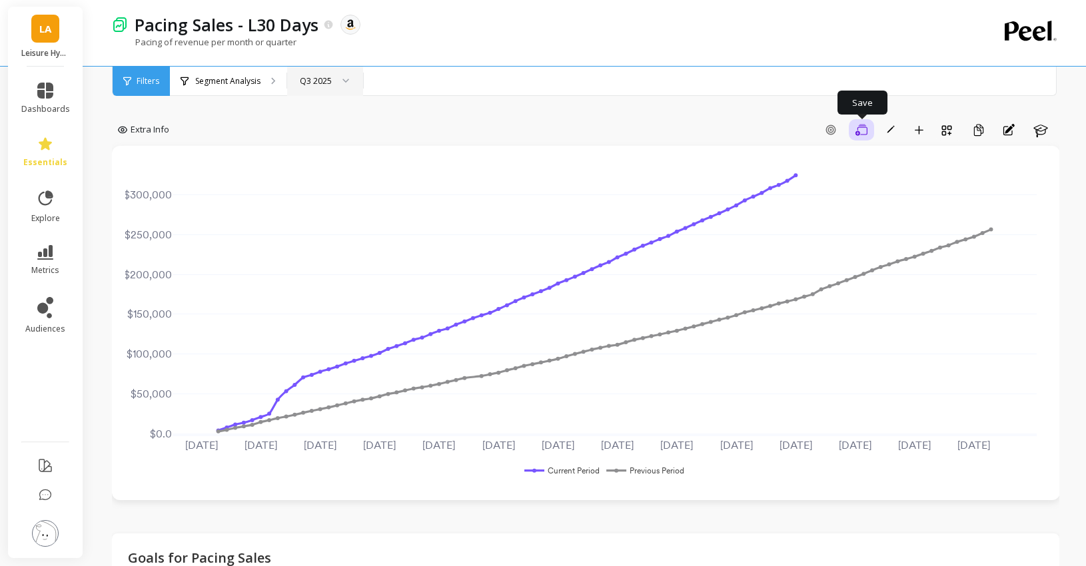
click at [866, 133] on icon "button" at bounding box center [861, 129] width 12 height 11
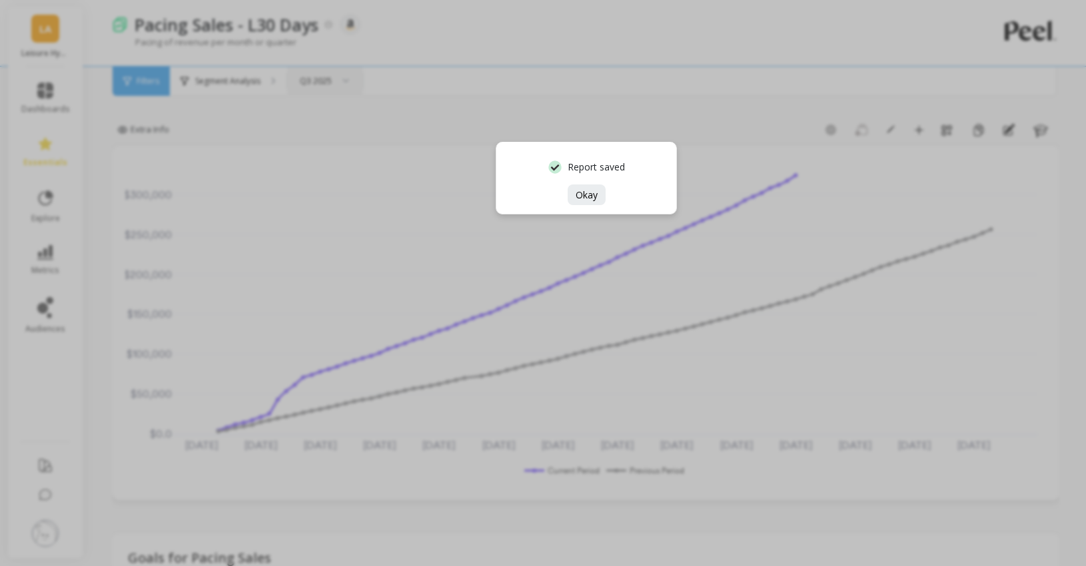
click at [443, 131] on div "Report saved Okay" at bounding box center [543, 283] width 1086 height 566
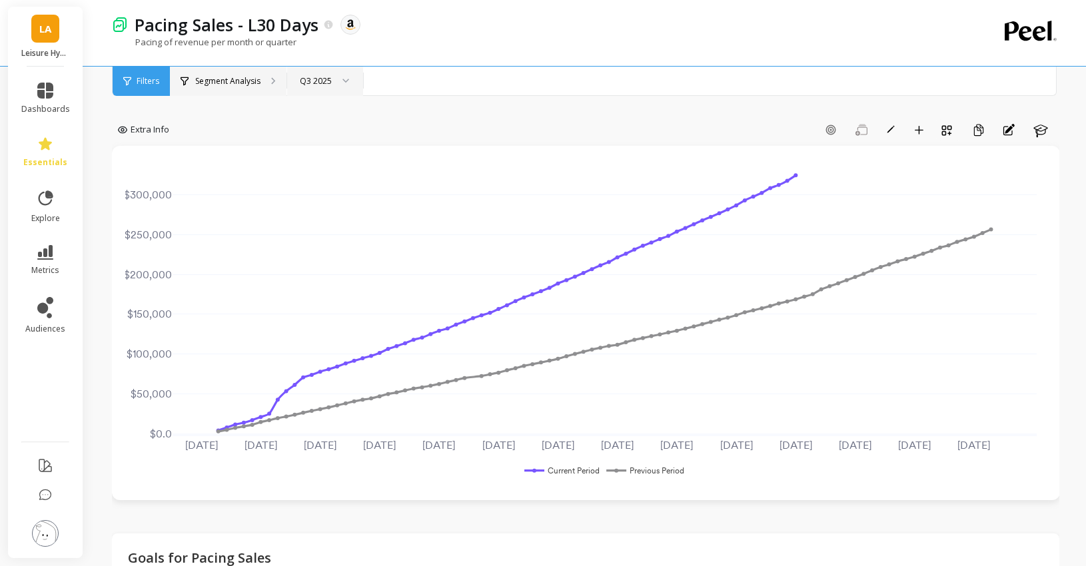
click at [245, 89] on div "Segment Analysis" at bounding box center [228, 81] width 117 height 29
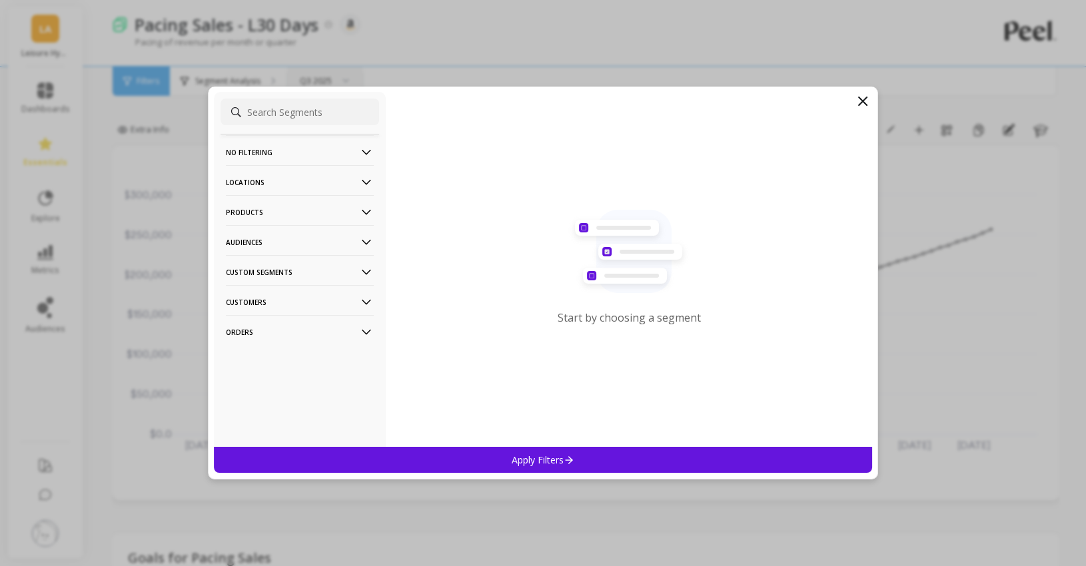
click at [298, 178] on p "Locations" at bounding box center [300, 182] width 148 height 34
click at [252, 309] on div "States" at bounding box center [299, 300] width 159 height 21
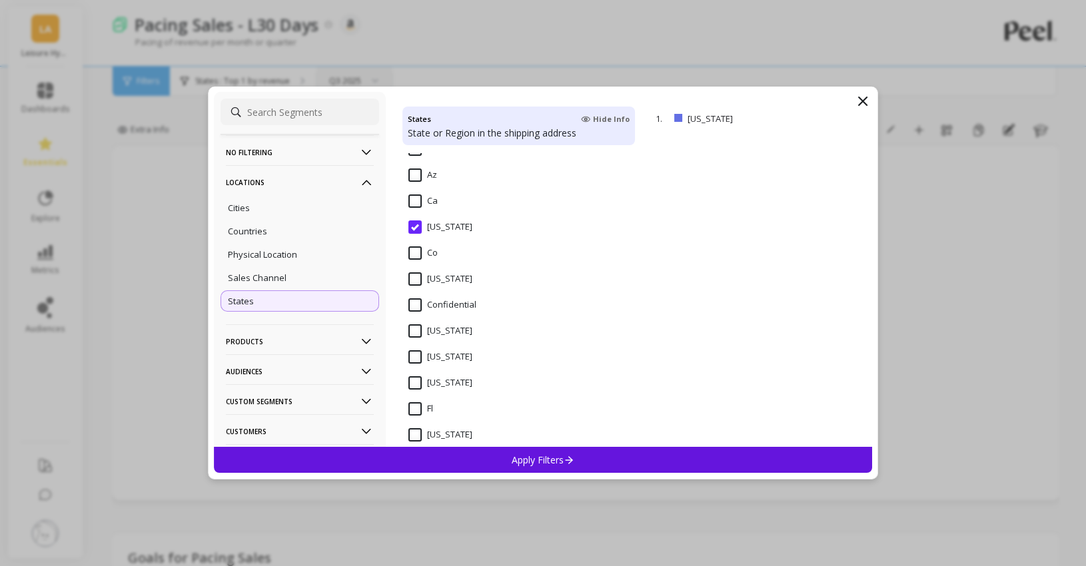
scroll to position [358, 0]
click at [412, 228] on input "California" at bounding box center [440, 227] width 64 height 13
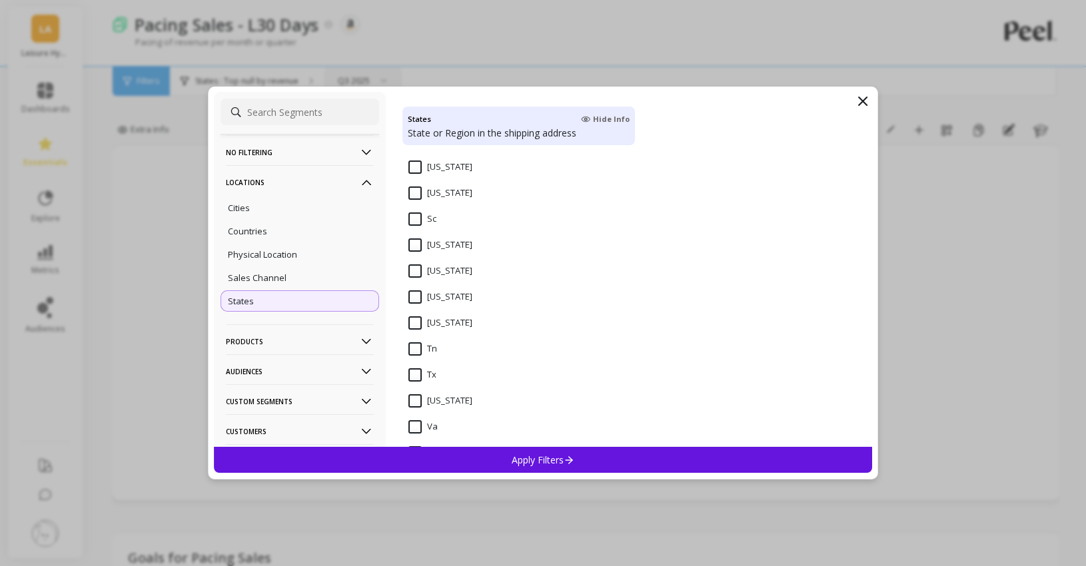
click at [420, 322] on input "[US_STATE]" at bounding box center [440, 322] width 64 height 13
click at [553, 456] on p "Apply Filters" at bounding box center [543, 460] width 63 height 13
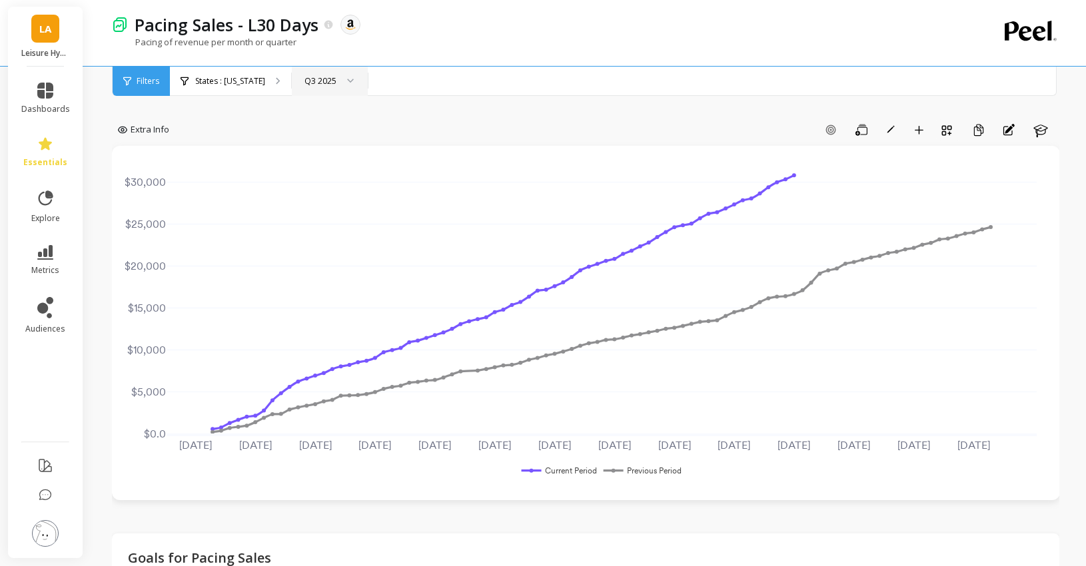
click at [347, 79] on icon at bounding box center [350, 81] width 7 height 5
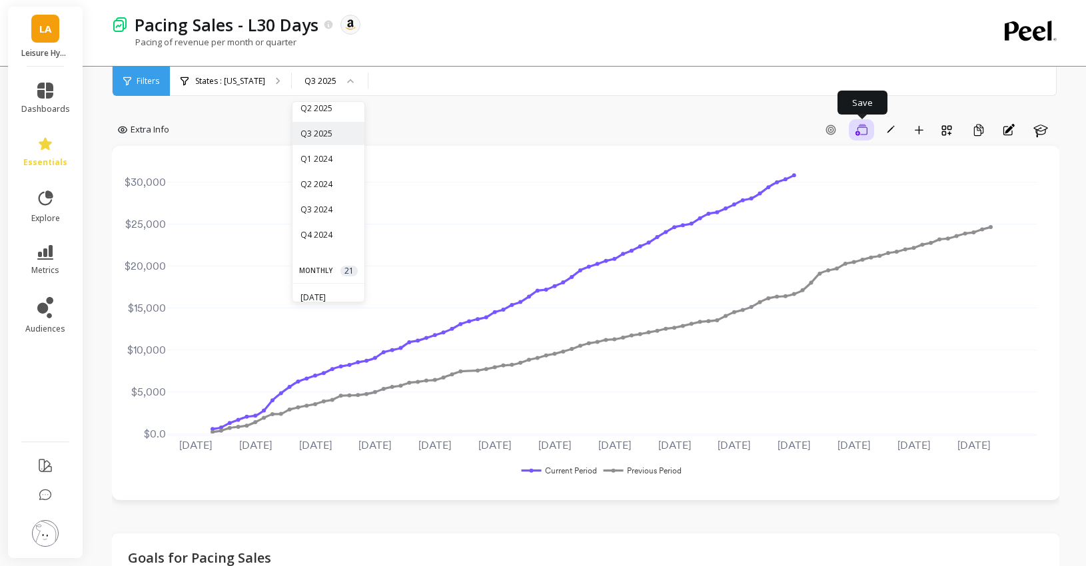
click at [869, 133] on button "Save" at bounding box center [861, 129] width 25 height 21
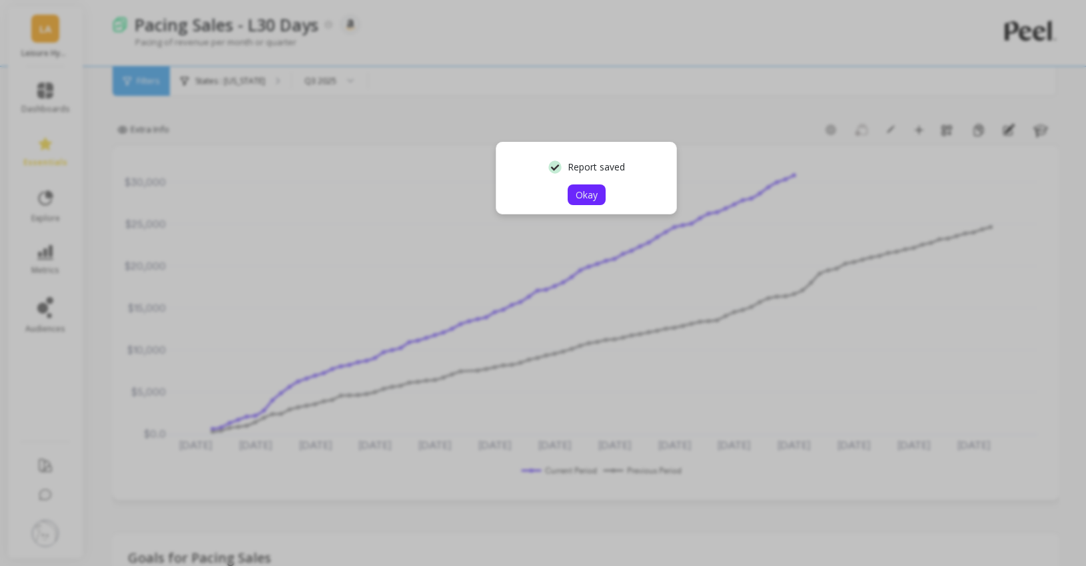
click at [584, 198] on span "Okay" at bounding box center [586, 194] width 22 height 13
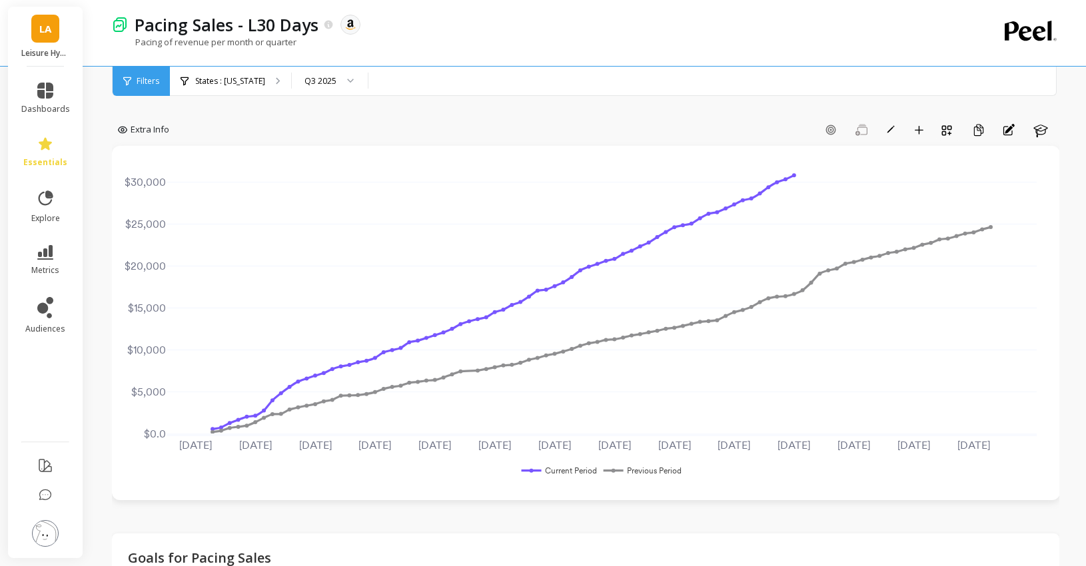
click at [57, 81] on li "dashboards" at bounding box center [45, 99] width 65 height 48
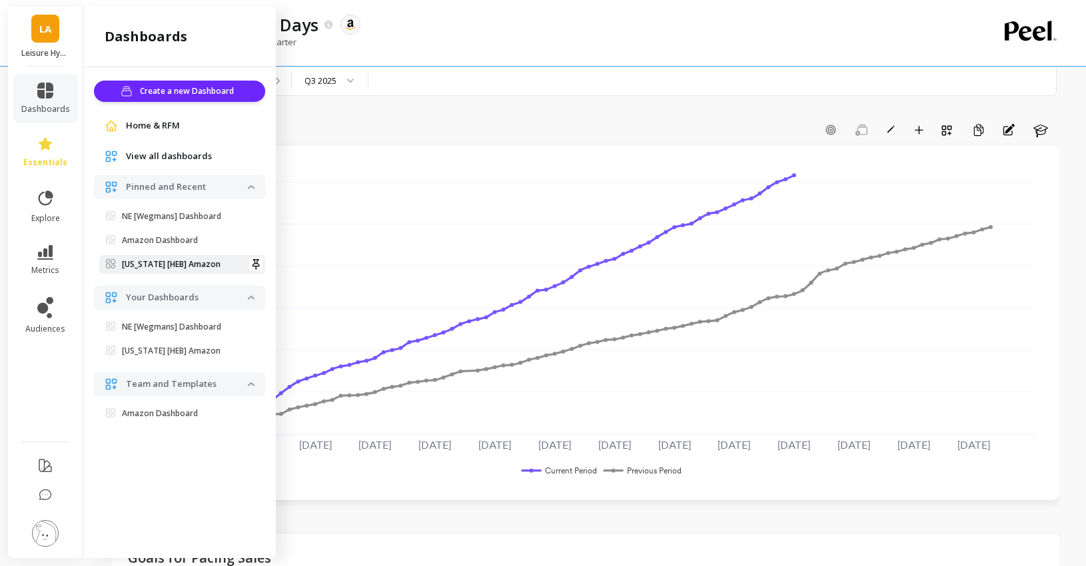
click at [160, 268] on p "[US_STATE] [HEB] Amazon" at bounding box center [171, 264] width 99 height 11
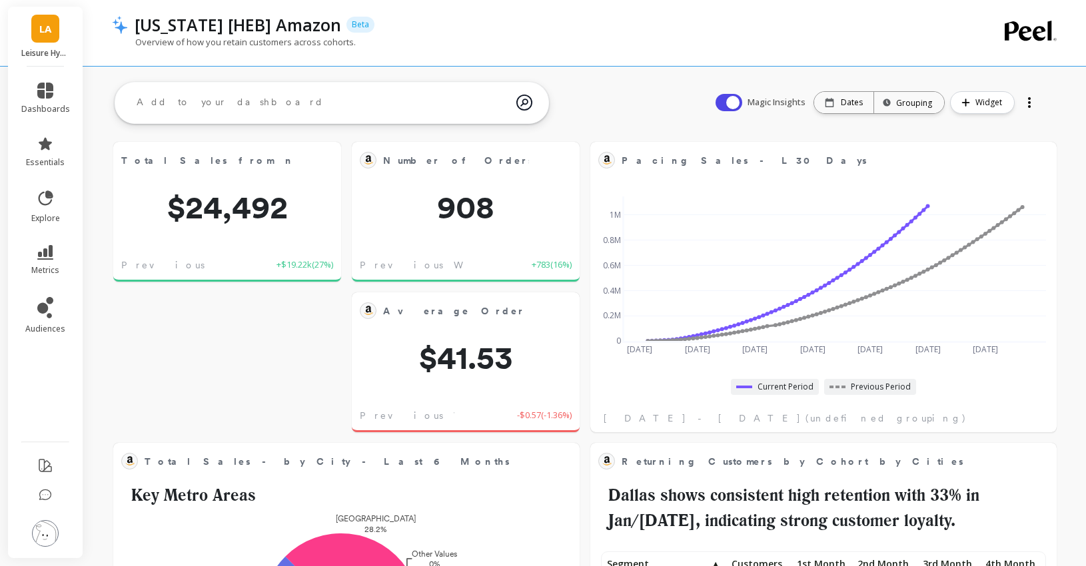
scroll to position [366, 438]
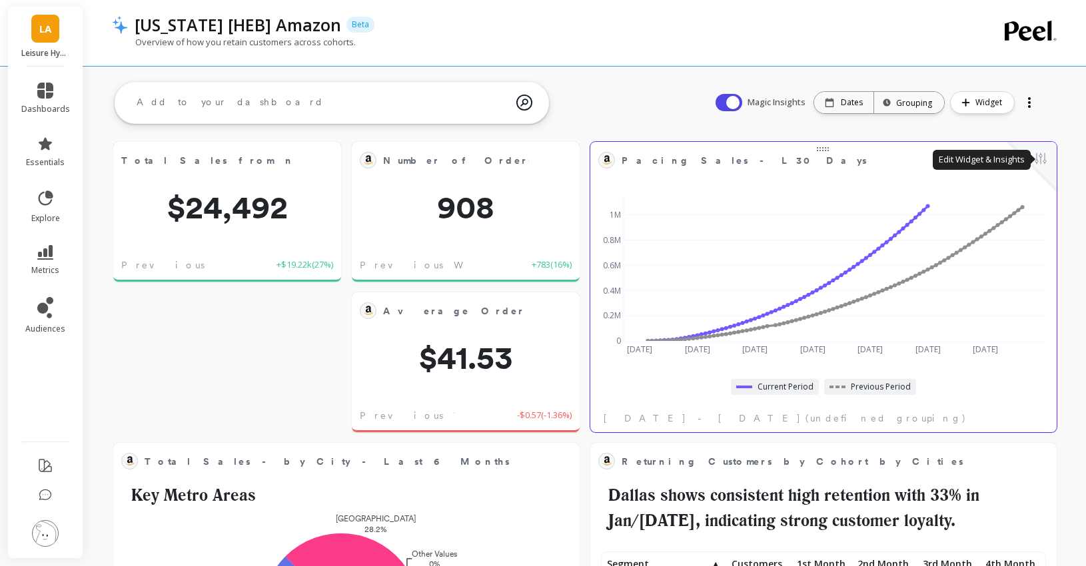
click at [1046, 161] on button at bounding box center [1040, 160] width 16 height 19
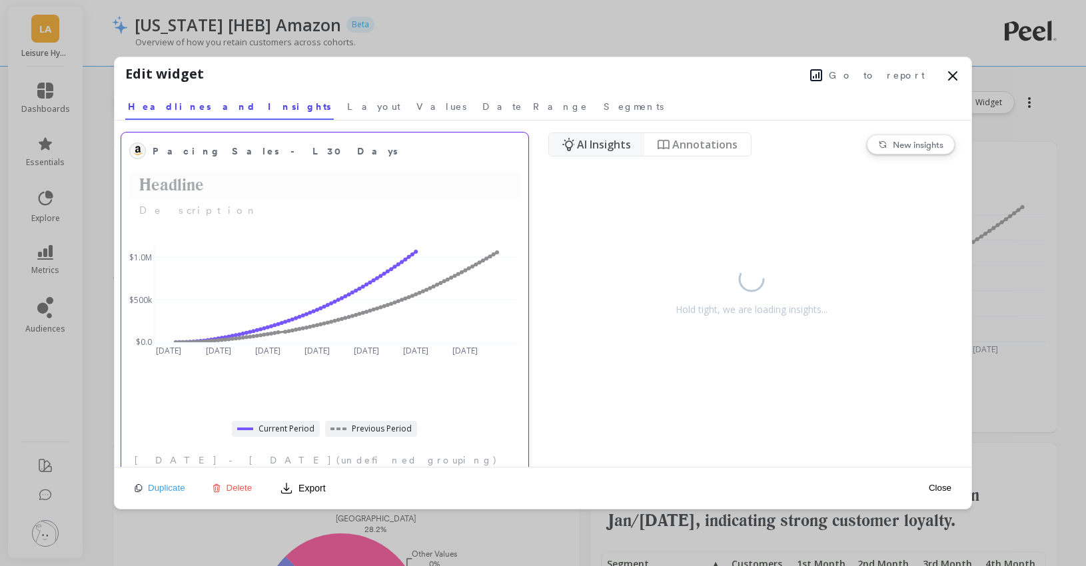
click at [156, 179] on h2 "Headline" at bounding box center [324, 185] width 391 height 25
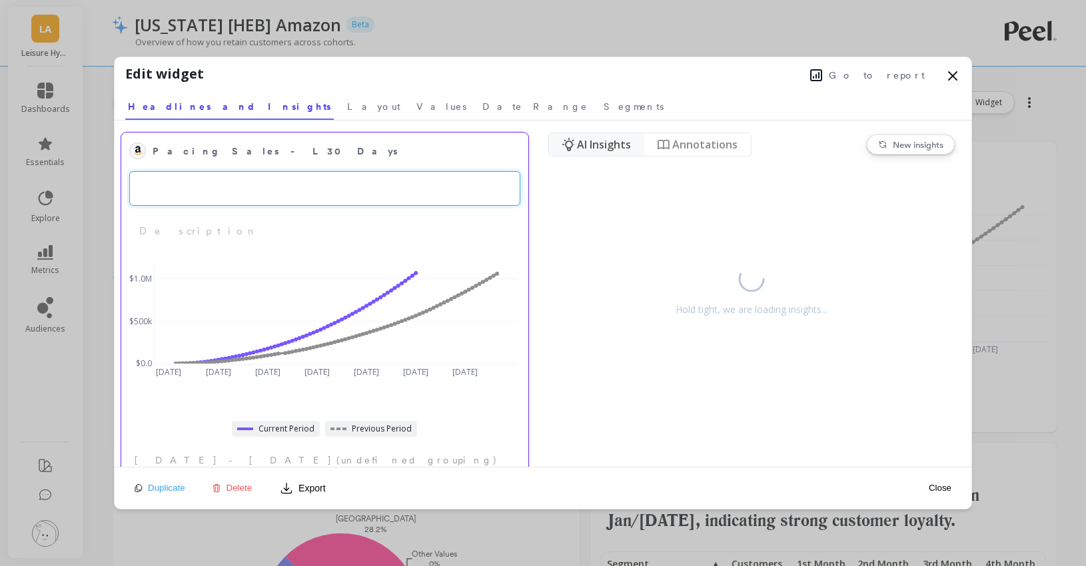
click at [157, 190] on textarea at bounding box center [324, 188] width 391 height 35
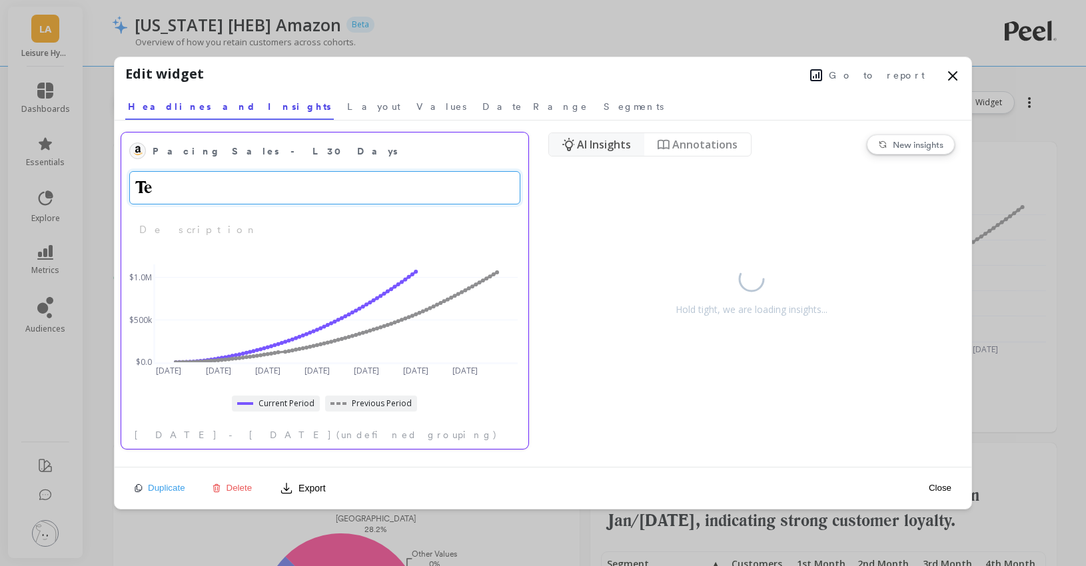
type textarea "T"
type textarea "Sales"
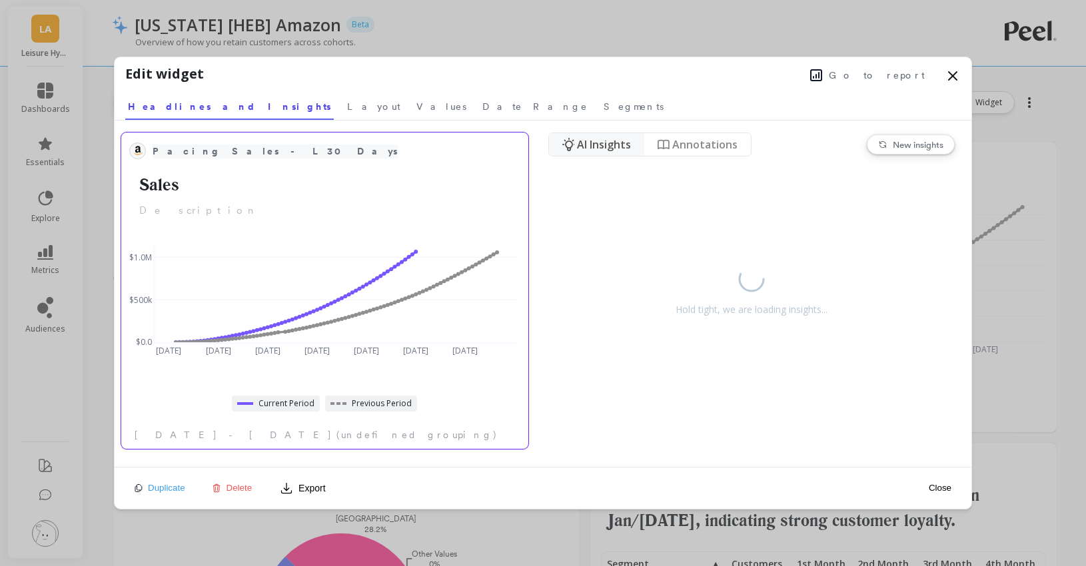
click at [230, 151] on span "Pacing Sales - L30 Days" at bounding box center [275, 152] width 245 height 14
drag, startPoint x: 277, startPoint y: 148, endPoint x: 228, endPoint y: 151, distance: 49.4
click at [228, 151] on input "Pacing Sales - L30 Days" at bounding box center [319, 150] width 332 height 19
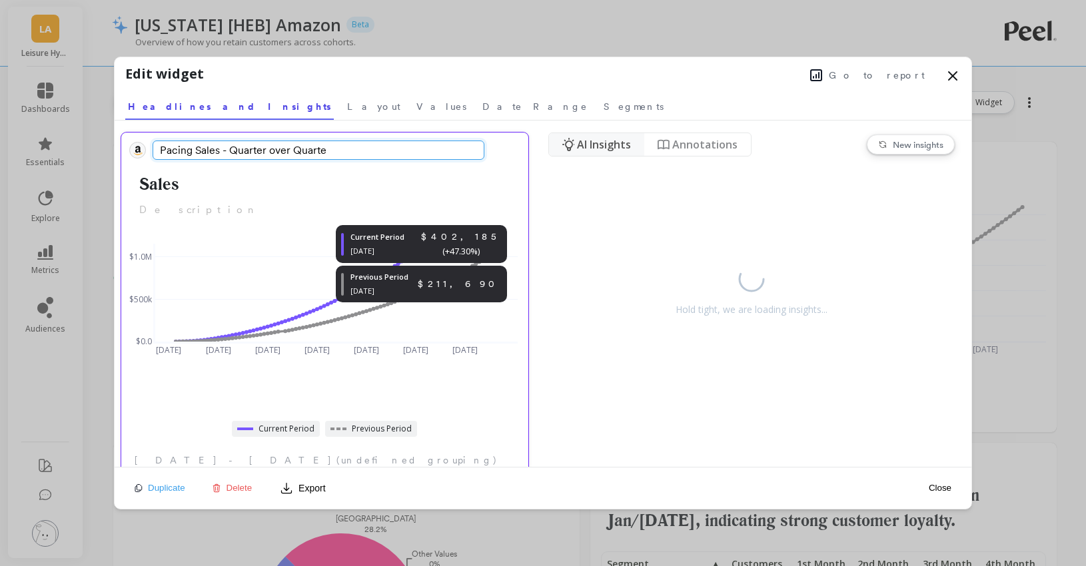
type input "Pacing Sales - Quarter over Quarter"
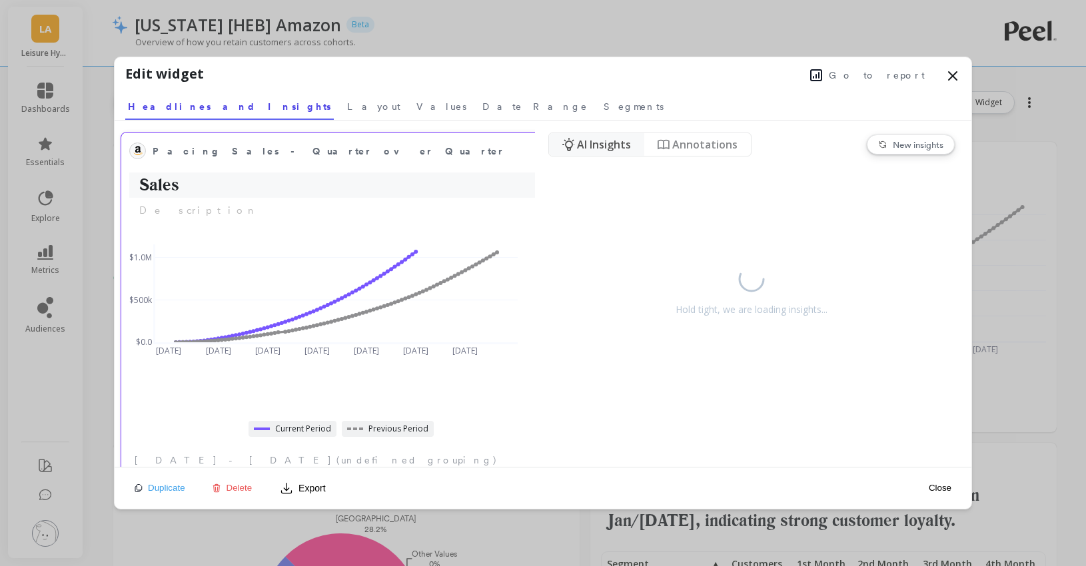
click at [192, 182] on h2 "Sales" at bounding box center [341, 185] width 424 height 25
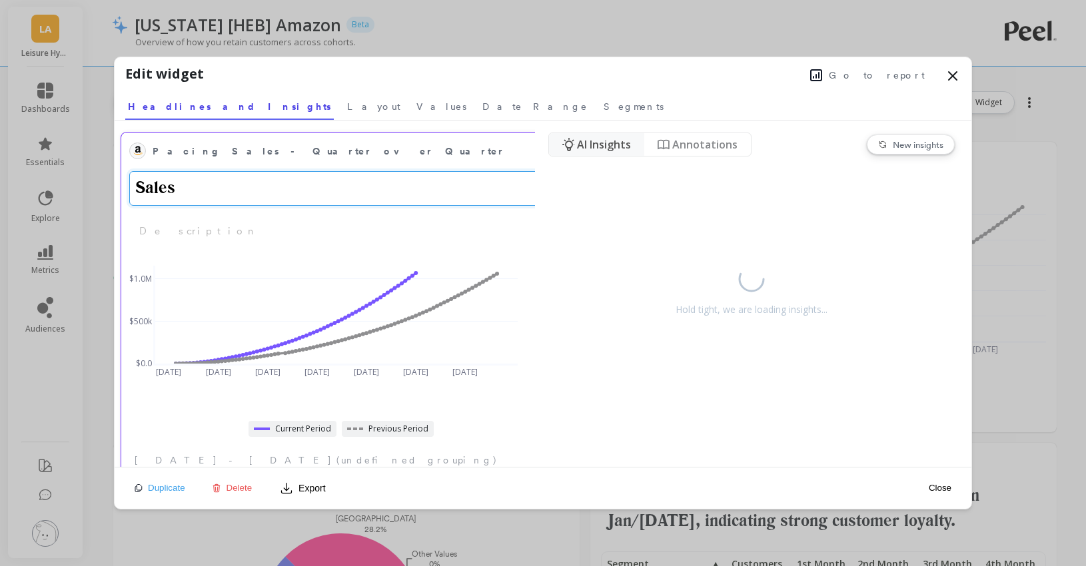
click at [193, 190] on textarea "Sales" at bounding box center [341, 188] width 424 height 35
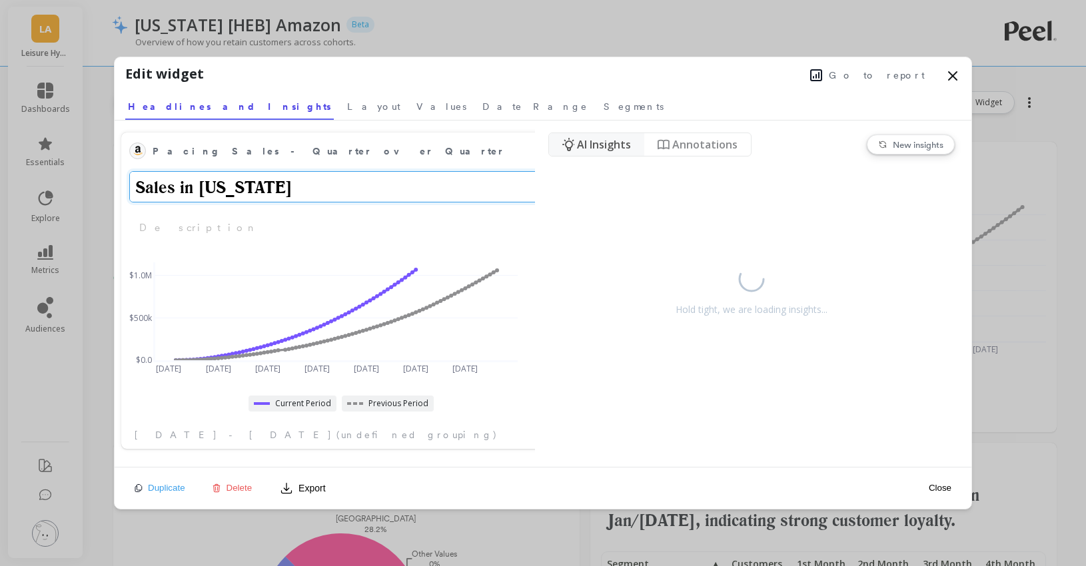
drag, startPoint x: 263, startPoint y: 185, endPoint x: 106, endPoint y: 183, distance: 157.2
click at [106, 183] on div "Edit widget Go to report Select a tab Headlines and Insights Layout Values Date…" at bounding box center [543, 283] width 1086 height 566
drag, startPoint x: 188, startPoint y: 196, endPoint x: 95, endPoint y: 182, distance: 95.0
click at [95, 182] on div "Edit widget Go to report Select a tab Headlines and Insights Layout Values Date…" at bounding box center [543, 283] width 1086 height 566
type textarea "S"
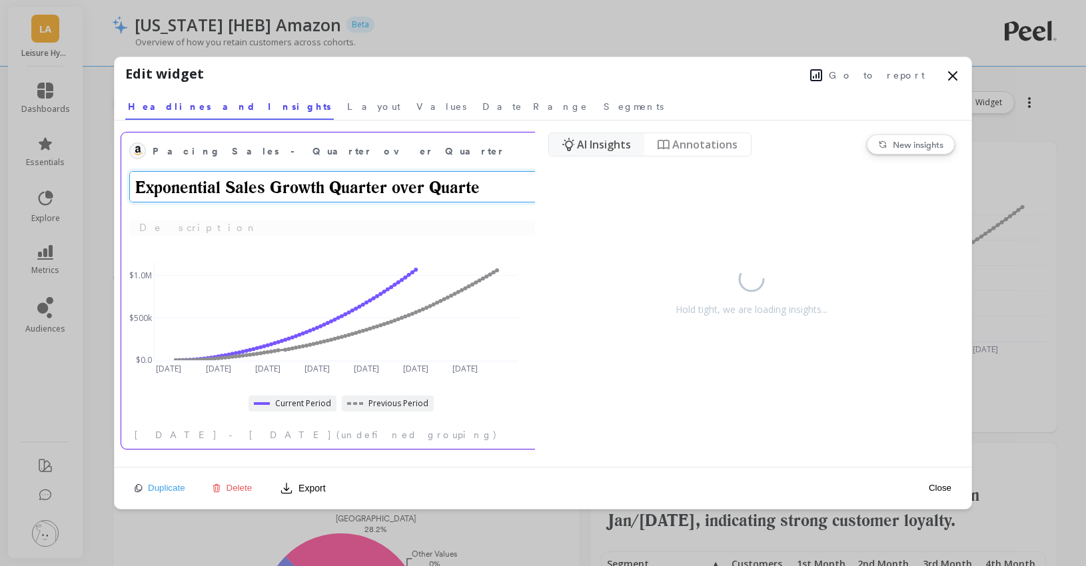
type textarea "Exponential Sales Growth Quarter over Quarter"
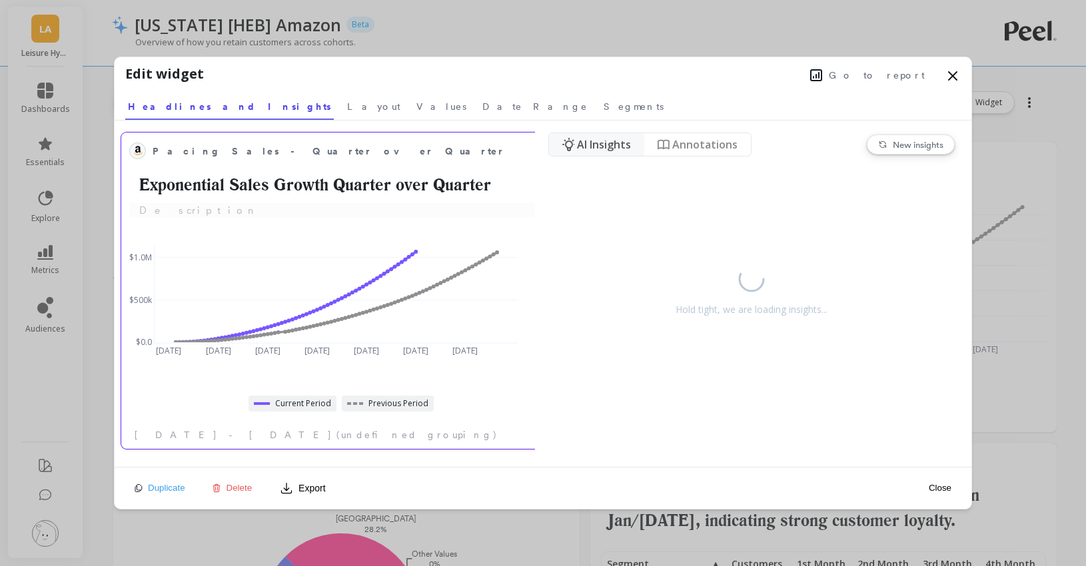
click at [498, 227] on div "Pacing Sales - Quarter over Quarter Exponential Sales Growth Quarter over Quart…" at bounding box center [341, 291] width 440 height 316
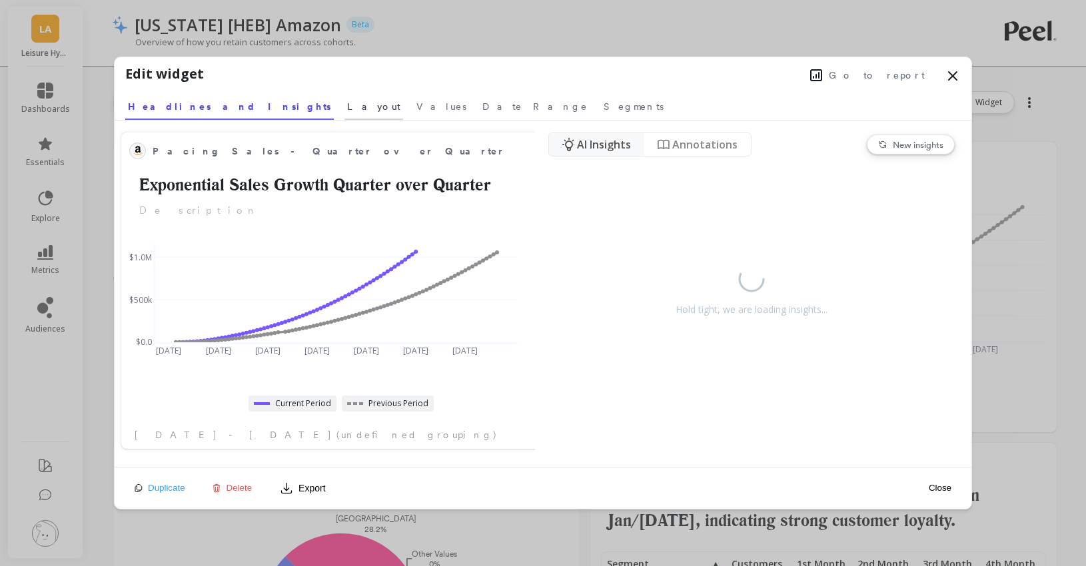
click at [344, 113] on link "Layout" at bounding box center [373, 104] width 59 height 31
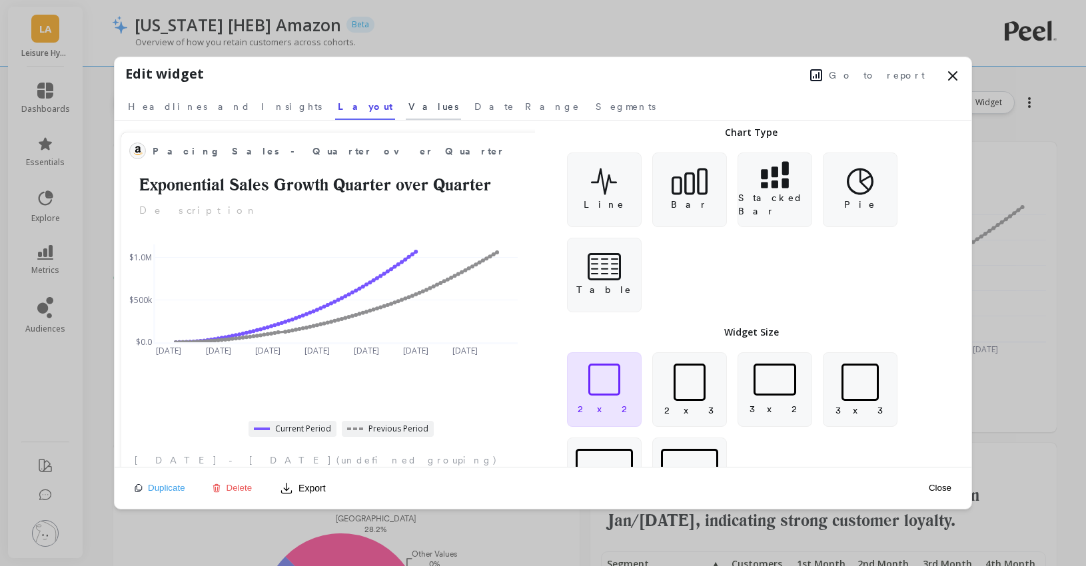
click at [408, 107] on span "Values" at bounding box center [433, 106] width 50 height 13
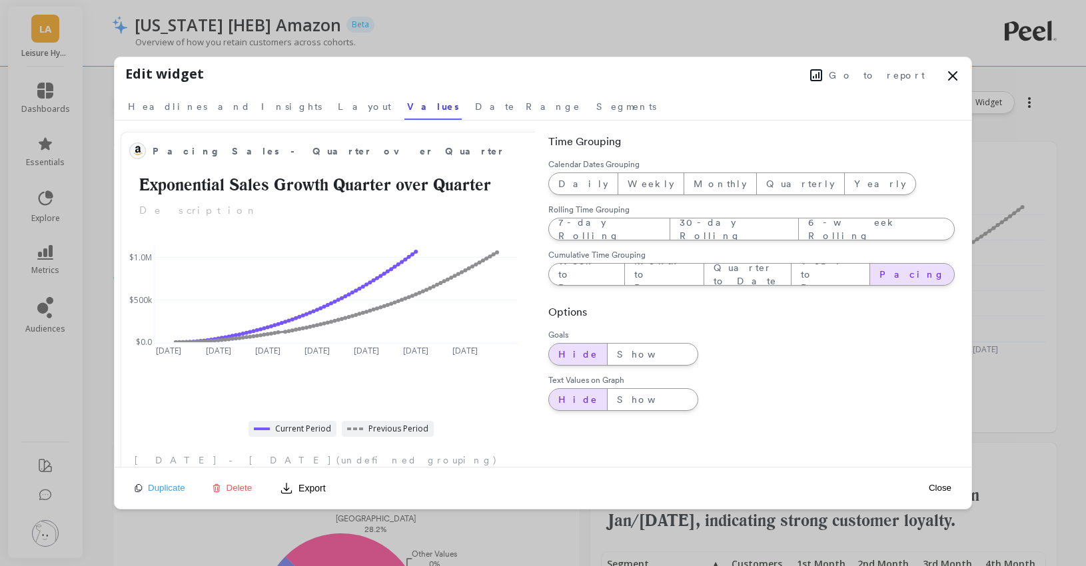
click at [948, 77] on icon at bounding box center [952, 76] width 16 height 16
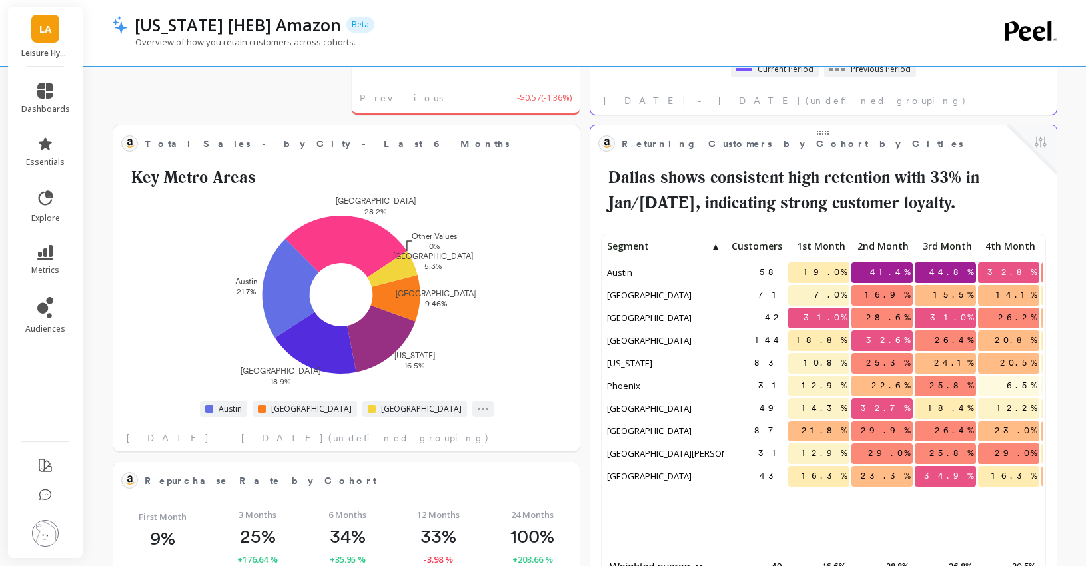
scroll to position [380, 0]
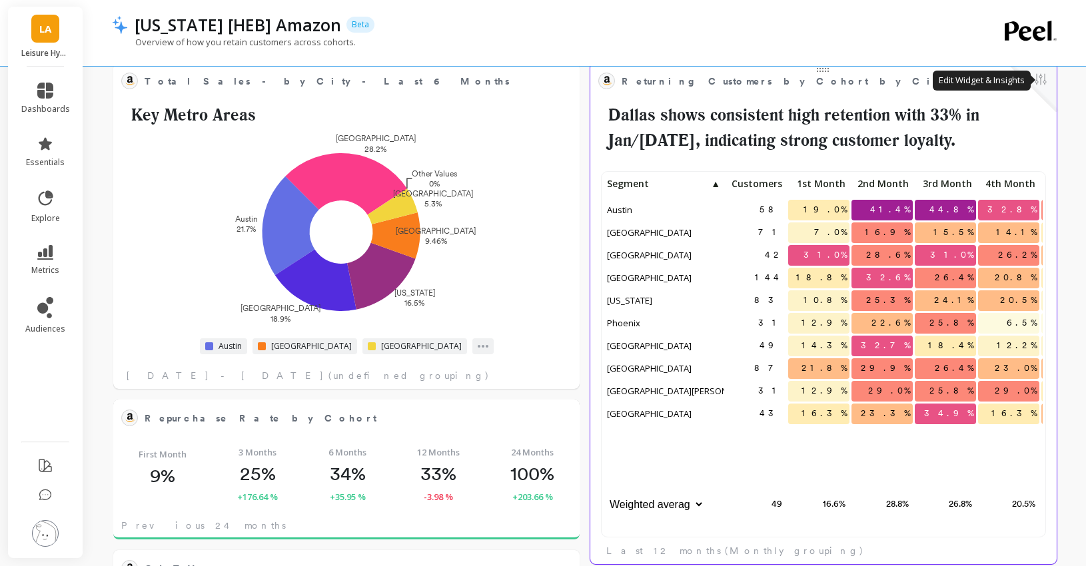
click at [1041, 75] on button at bounding box center [1040, 80] width 16 height 19
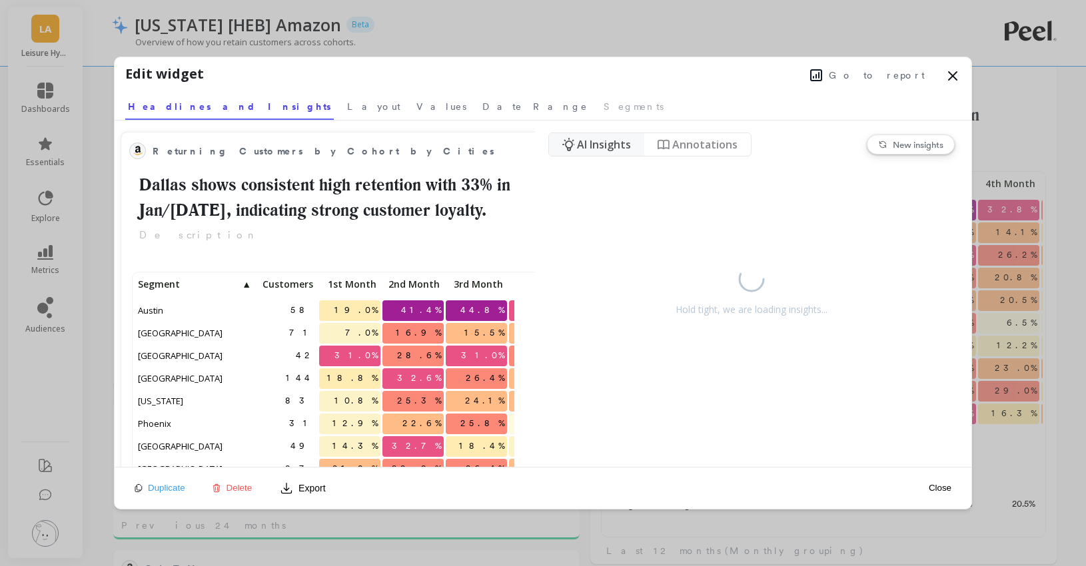
scroll to position [366, 379]
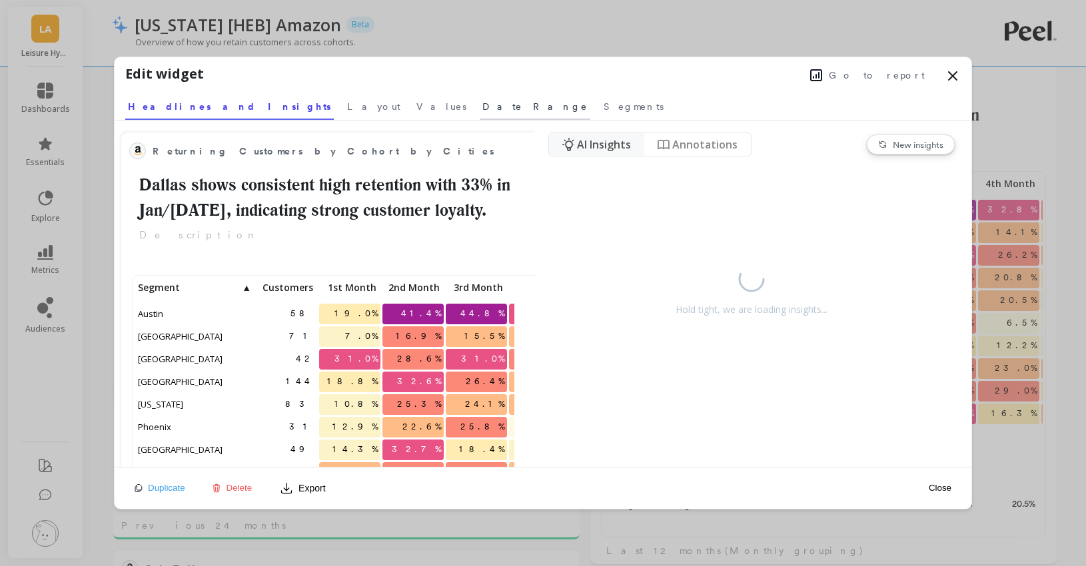
click at [480, 113] on link "Date Range" at bounding box center [535, 104] width 111 height 31
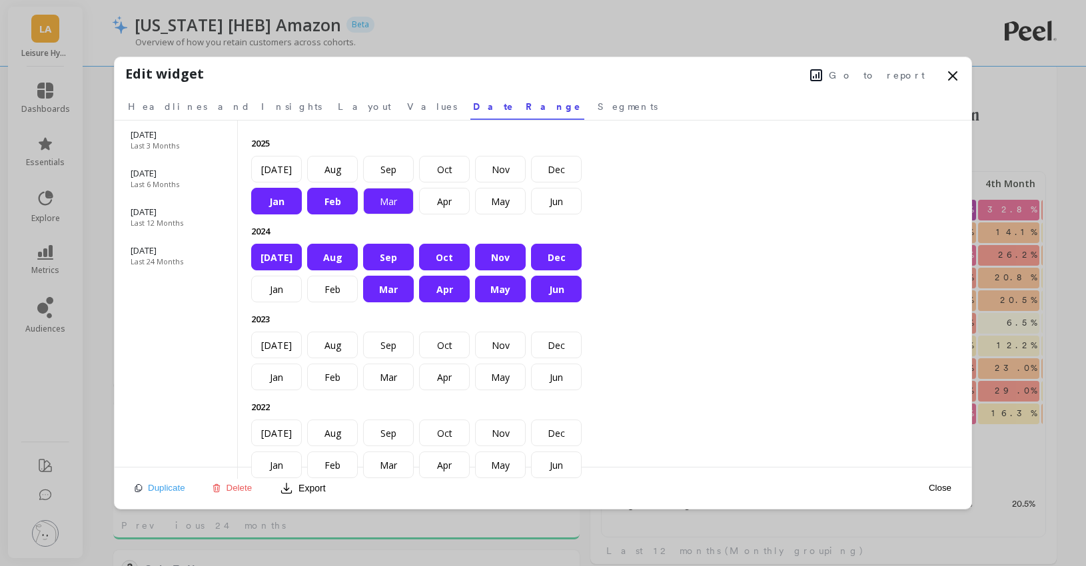
click at [402, 199] on div "Mar" at bounding box center [388, 201] width 51 height 27
click at [460, 204] on div "Apr" at bounding box center [444, 201] width 51 height 27
click at [512, 204] on div "May" at bounding box center [500, 201] width 51 height 27
click at [557, 204] on div "Jun" at bounding box center [556, 201] width 51 height 27
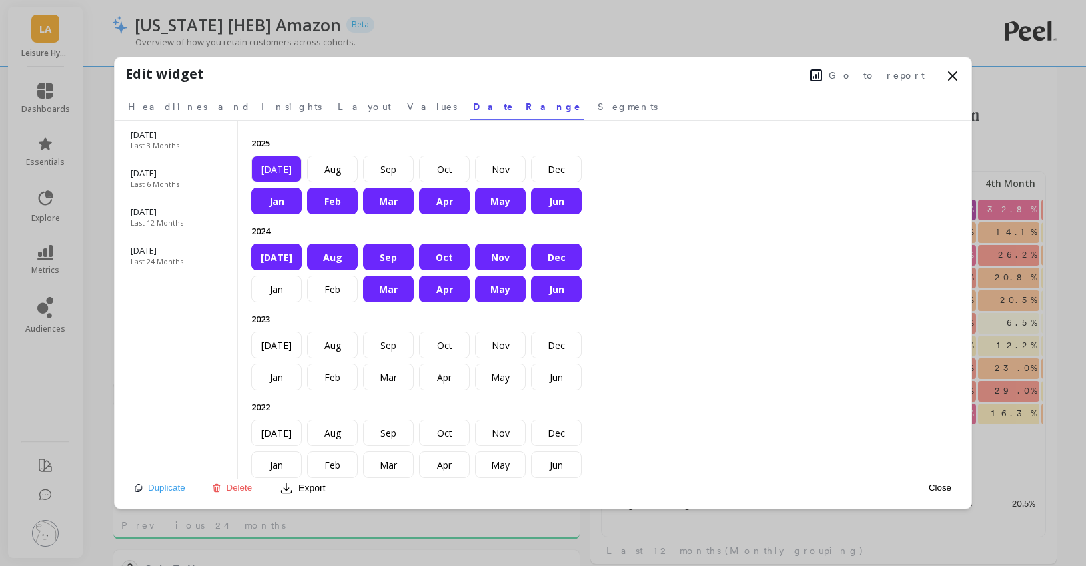
click at [278, 170] on div "[DATE]" at bounding box center [276, 169] width 51 height 27
click at [331, 176] on div "Aug" at bounding box center [332, 169] width 51 height 27
click at [388, 176] on div "Sep" at bounding box center [388, 169] width 51 height 27
drag, startPoint x: 392, startPoint y: 292, endPoint x: 402, endPoint y: 290, distance: 10.2
click at [392, 292] on div "Mar" at bounding box center [388, 289] width 51 height 27
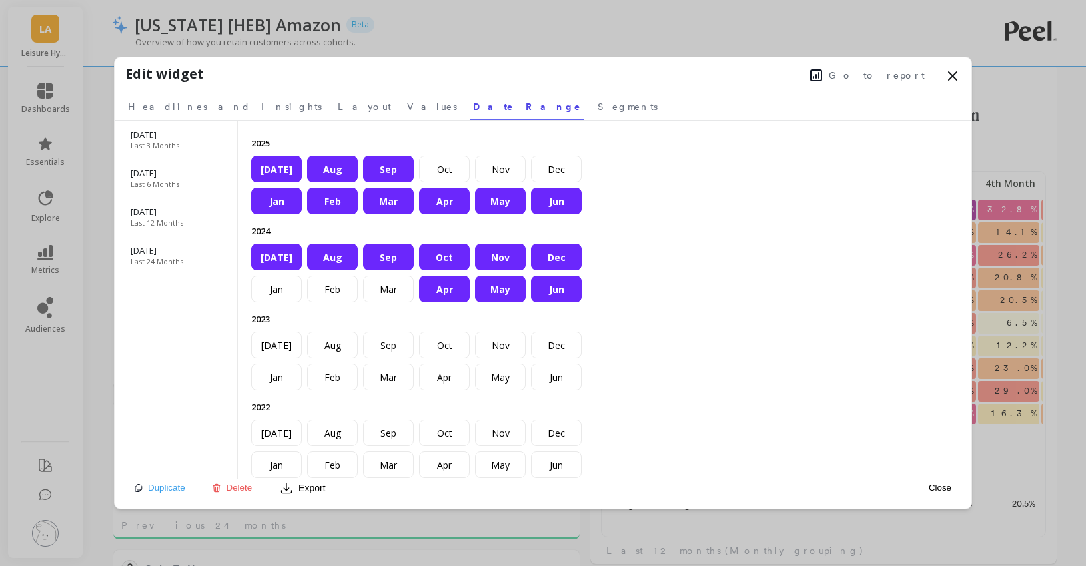
click at [455, 290] on div "Apr" at bounding box center [444, 289] width 51 height 27
click at [506, 290] on div "May" at bounding box center [500, 289] width 51 height 27
click at [555, 290] on div "Jun" at bounding box center [556, 289] width 51 height 27
click at [551, 292] on div "Jun" at bounding box center [556, 289] width 51 height 27
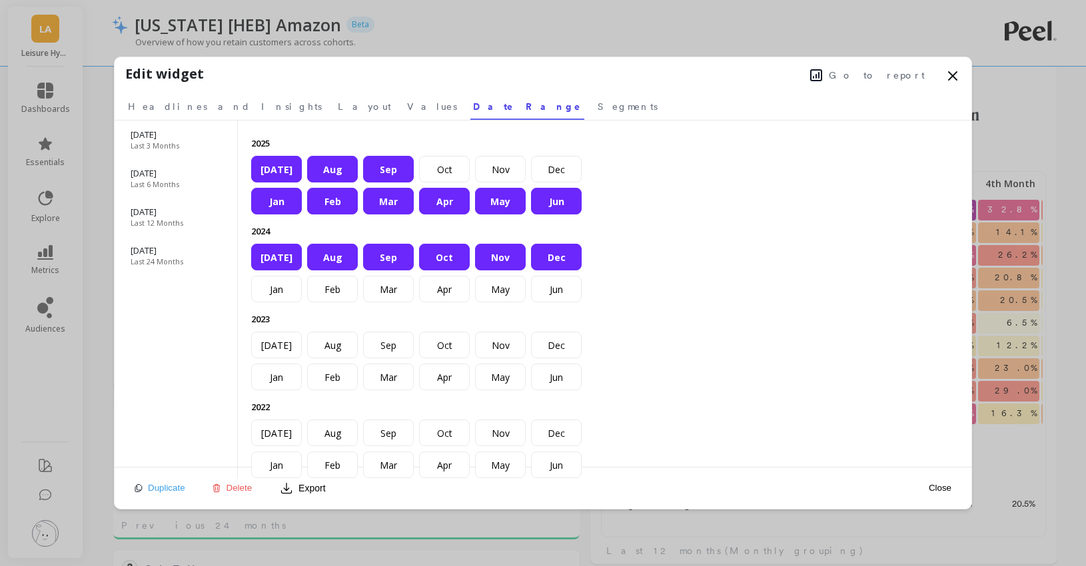
click at [940, 485] on button "Close" at bounding box center [939, 487] width 31 height 11
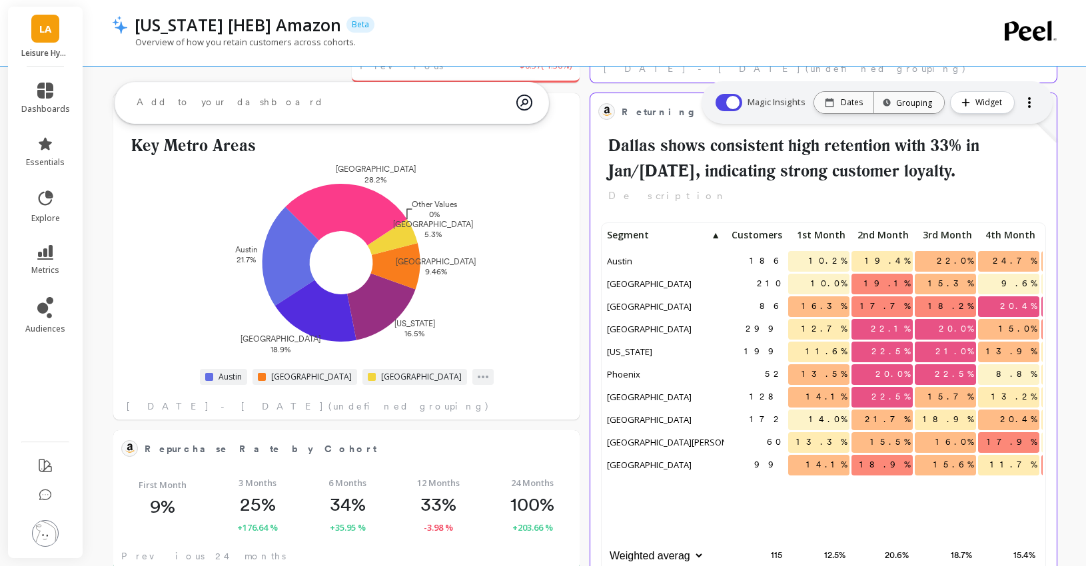
scroll to position [298, 0]
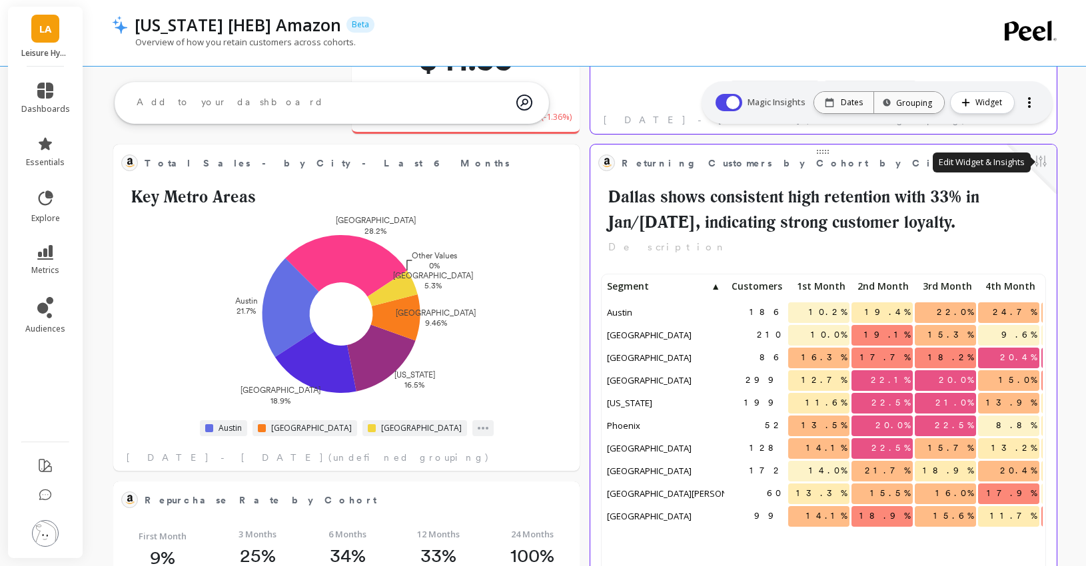
click at [1036, 158] on button at bounding box center [1040, 162] width 16 height 19
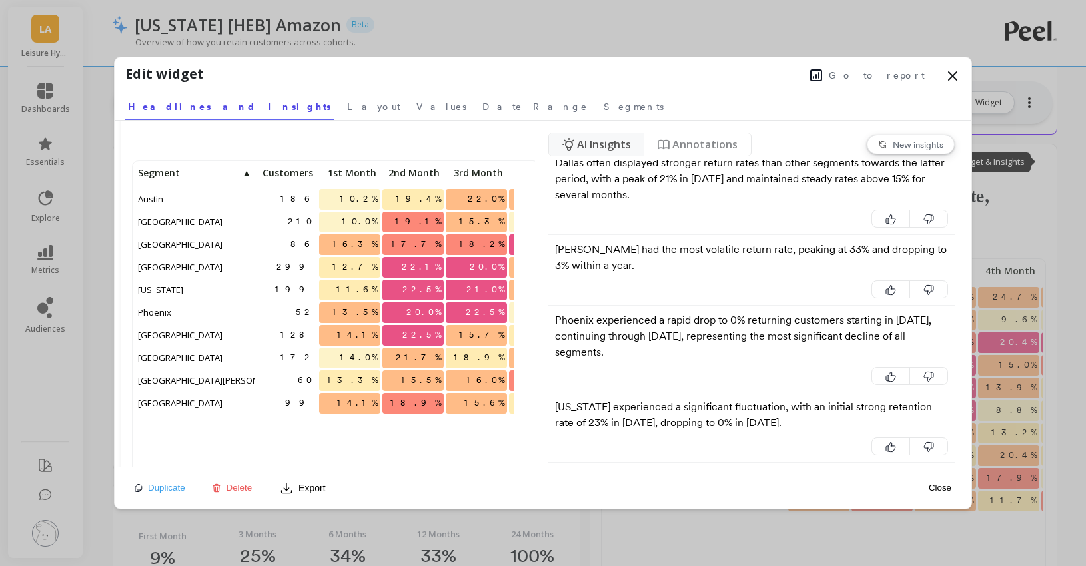
scroll to position [0, 0]
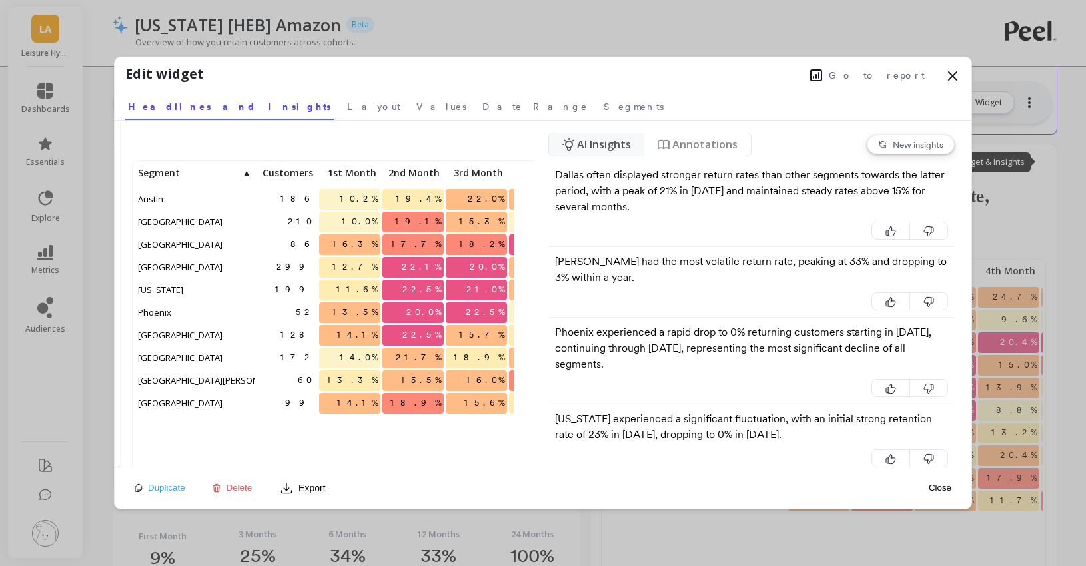
click at [915, 141] on span "New insights" at bounding box center [917, 144] width 51 height 11
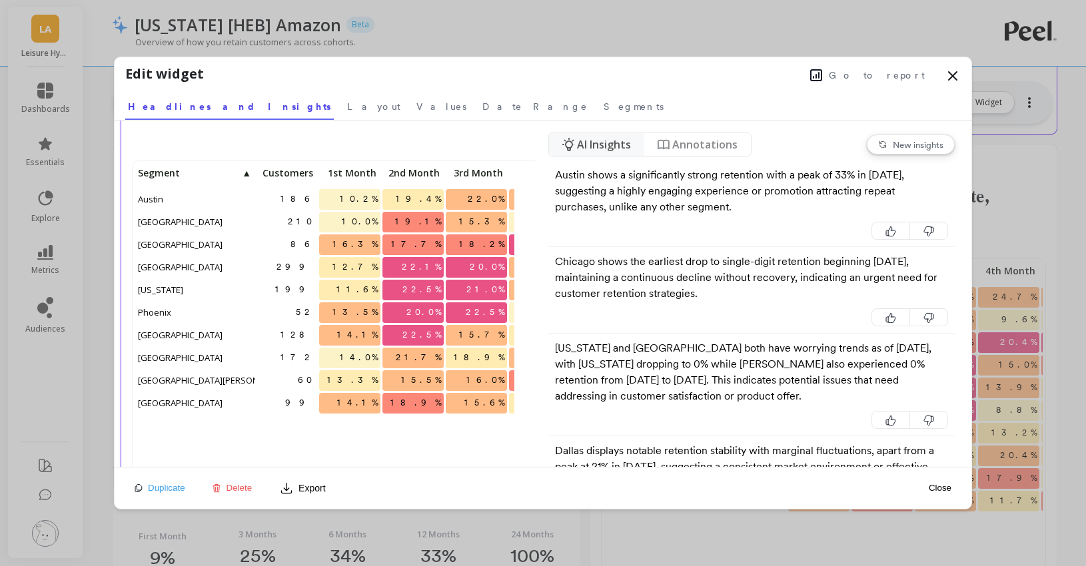
click at [958, 71] on icon at bounding box center [952, 76] width 16 height 16
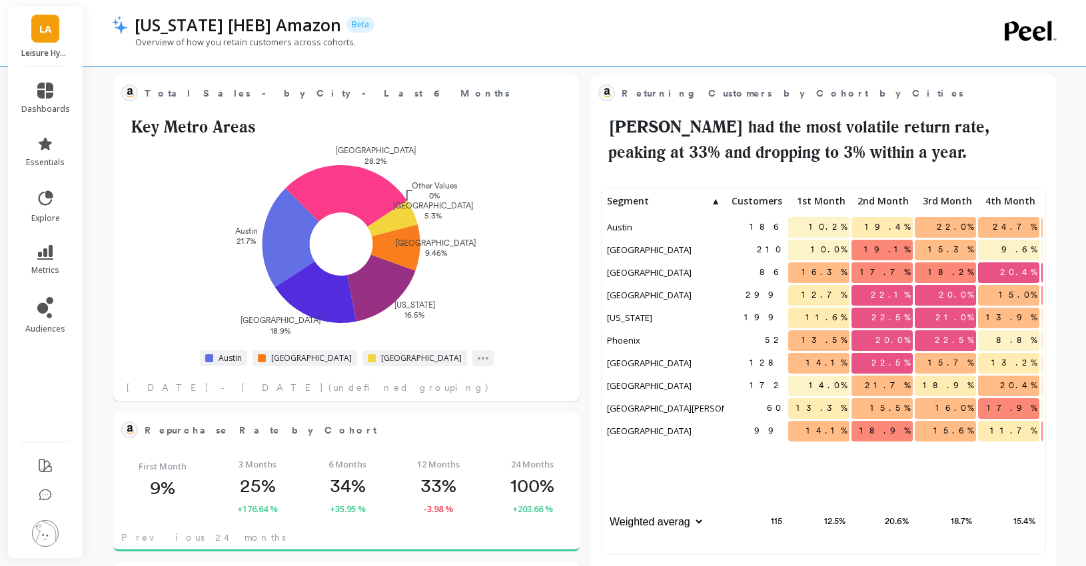
scroll to position [392, 0]
